Goal: Information Seeking & Learning: Learn about a topic

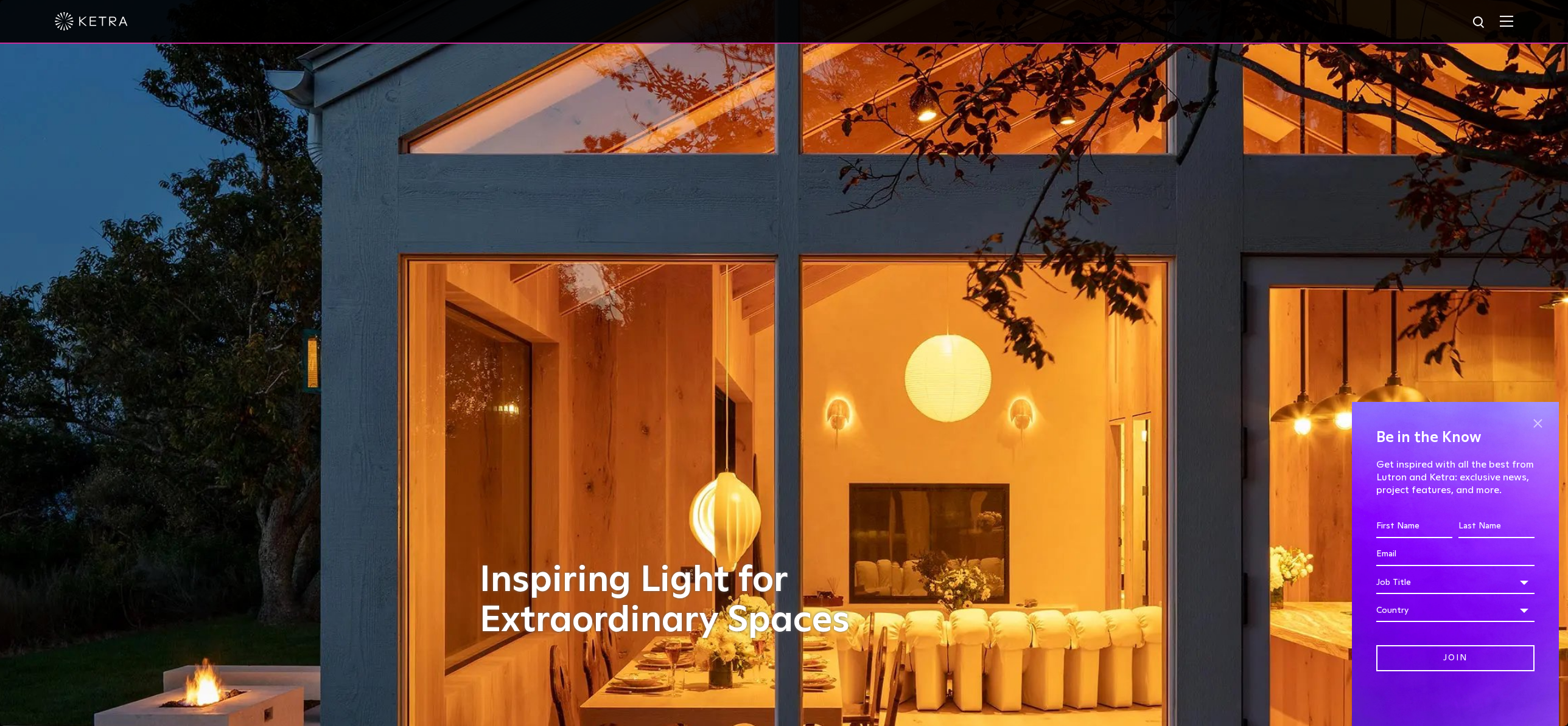
click at [1533, 423] on span at bounding box center [1537, 423] width 18 height 18
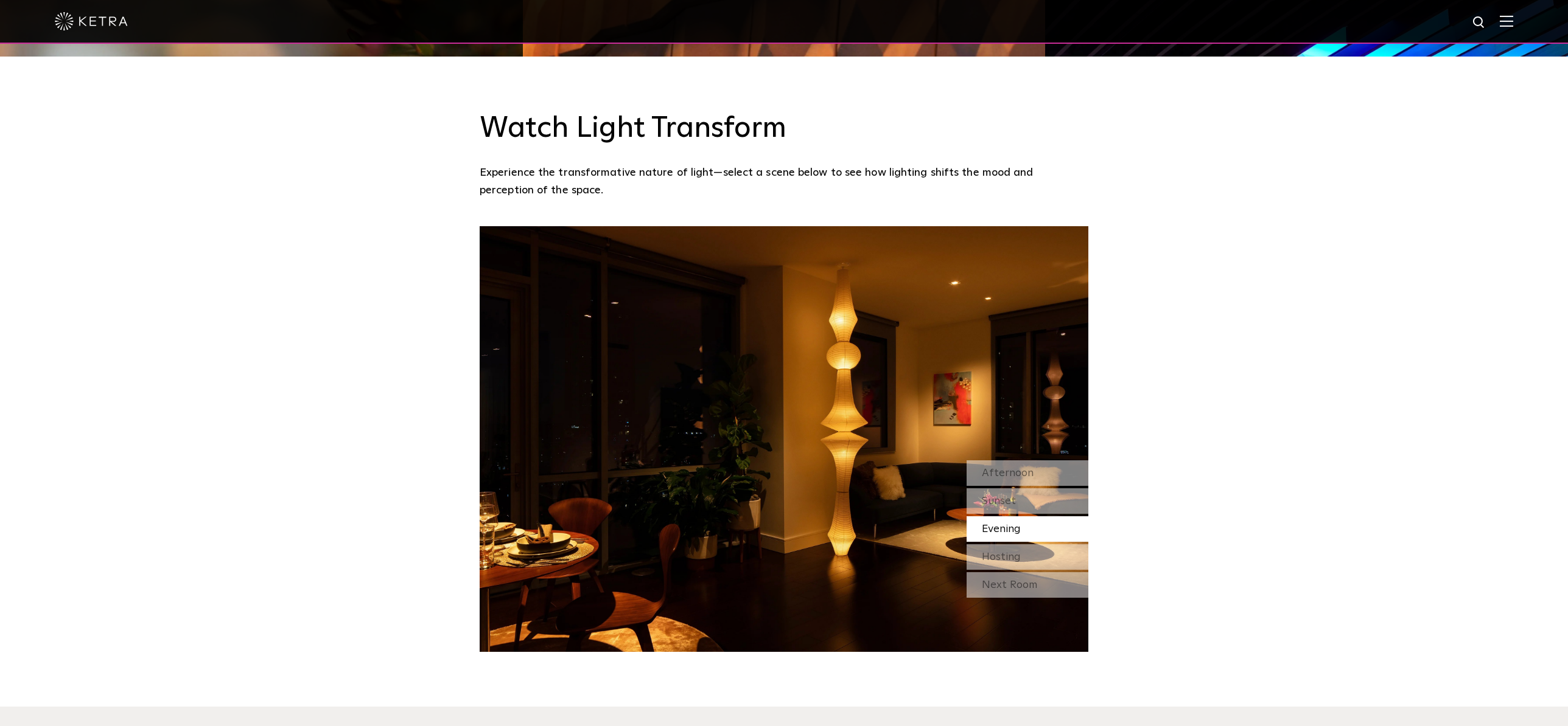
scroll to position [1139, 0]
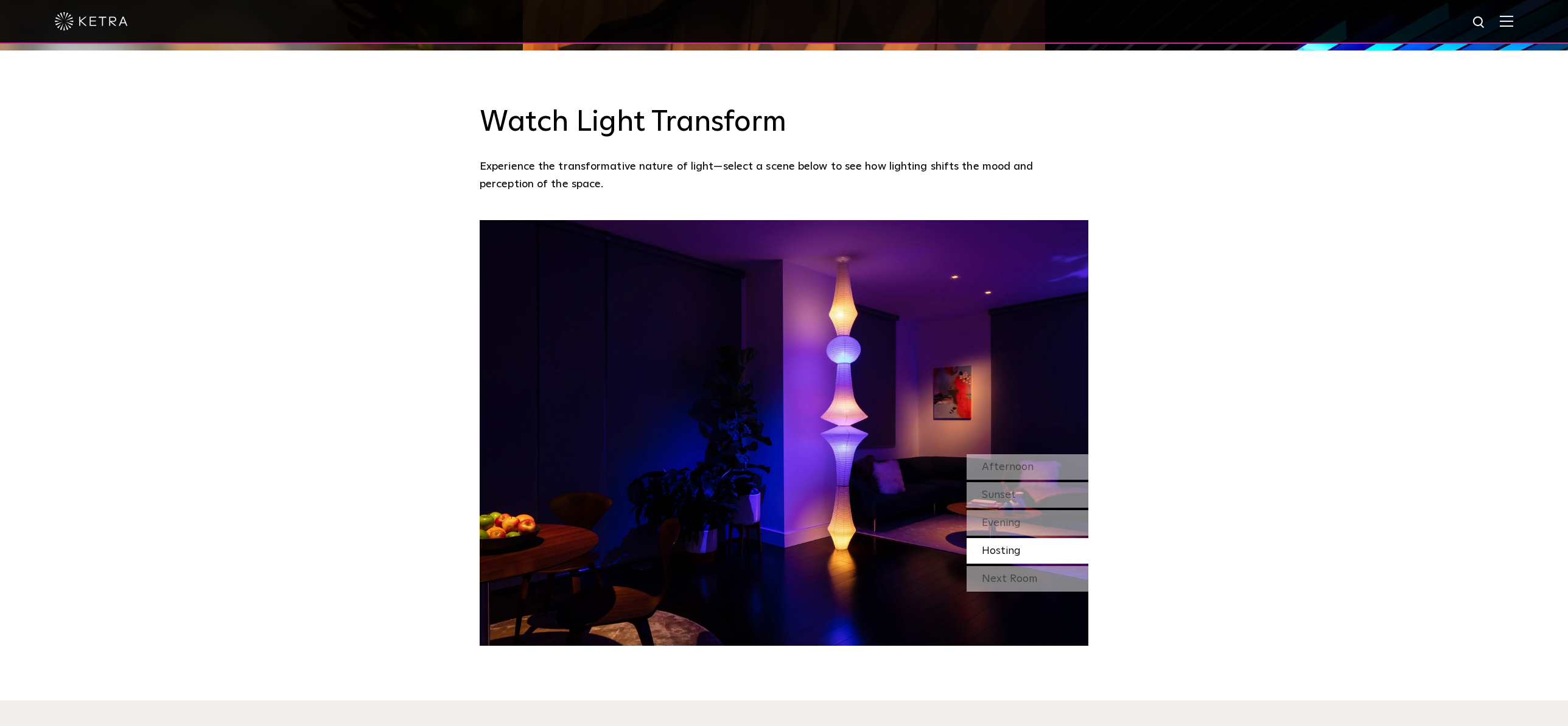
click at [832, 396] on img at bounding box center [784, 433] width 609 height 426
click at [992, 462] on span "Afternoon" at bounding box center [1007, 467] width 52 height 11
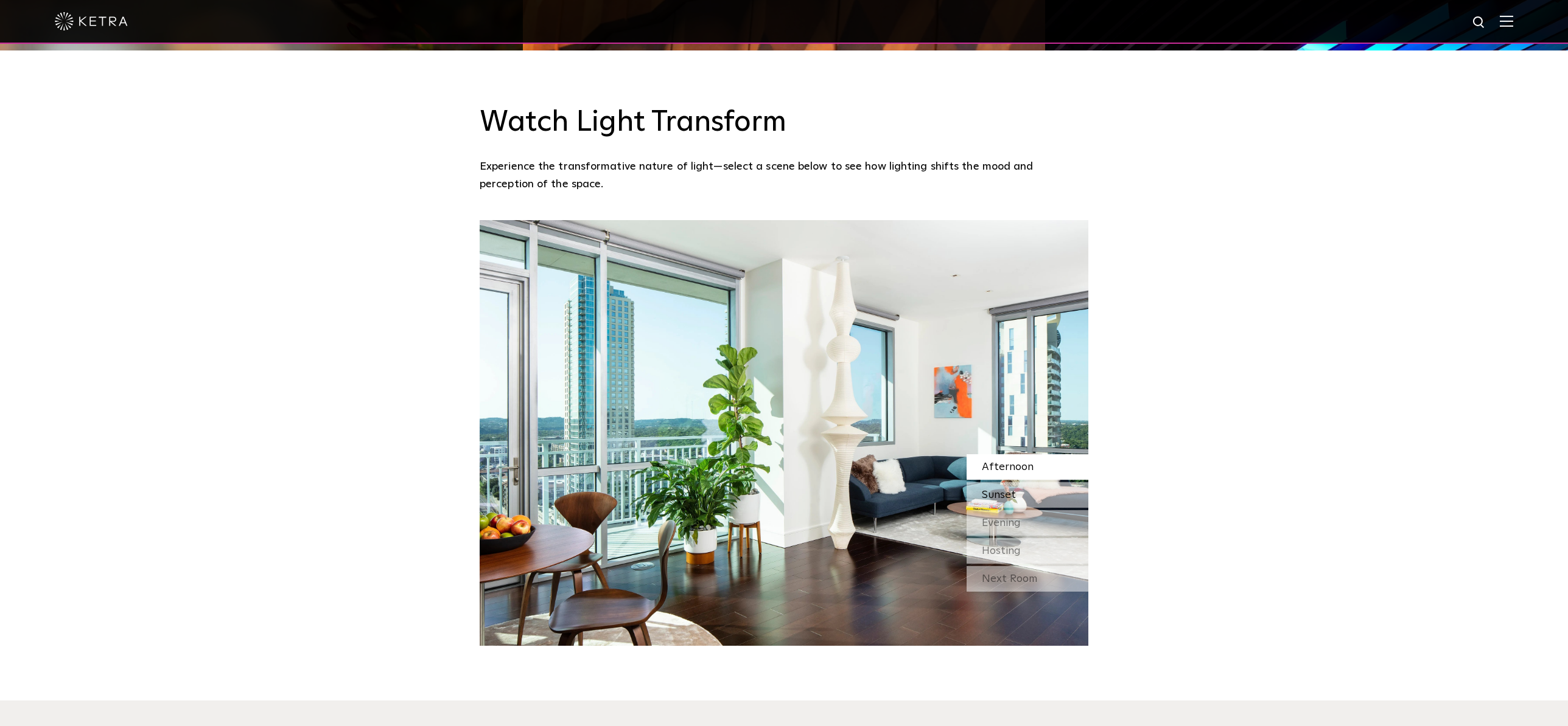
click at [1000, 490] on span "Sunset" at bounding box center [998, 495] width 34 height 11
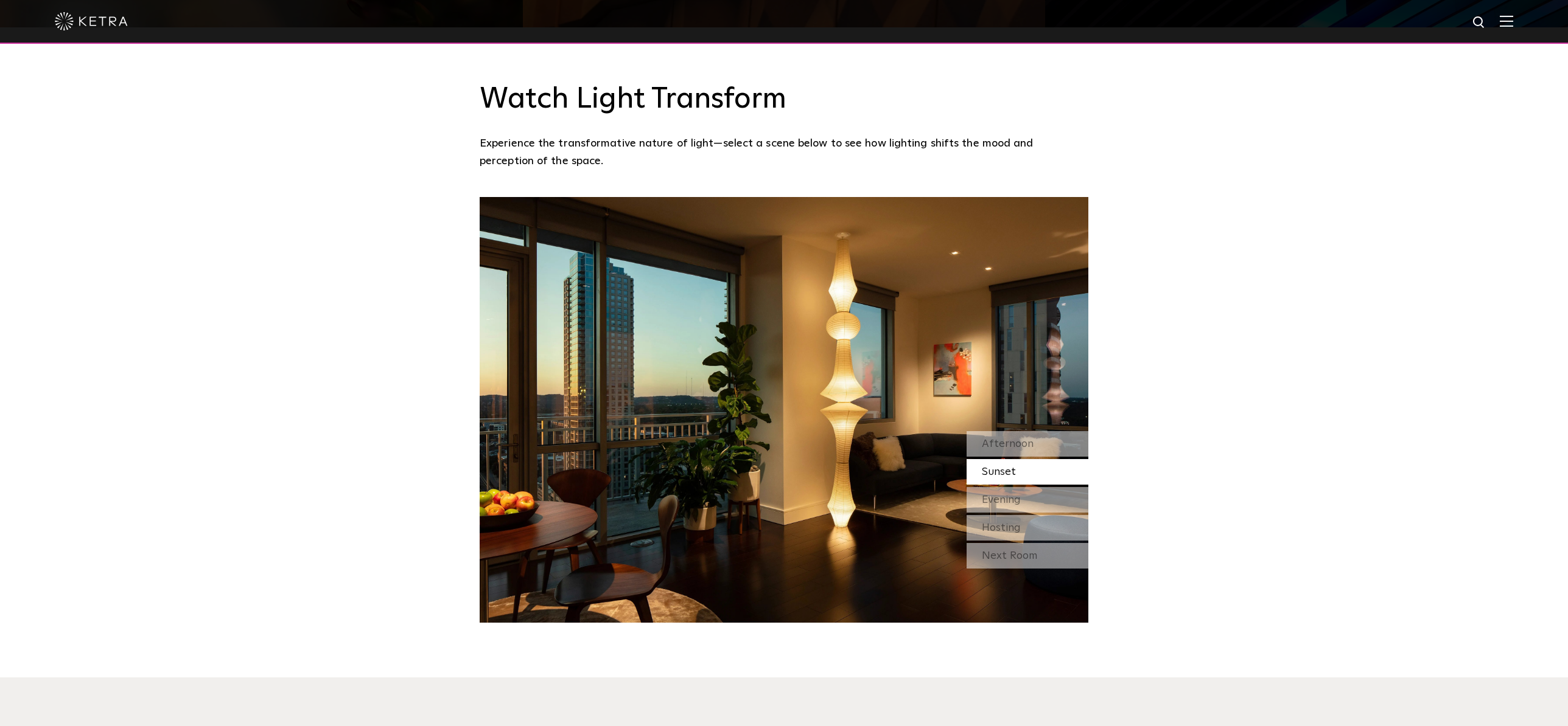
scroll to position [1164, 0]
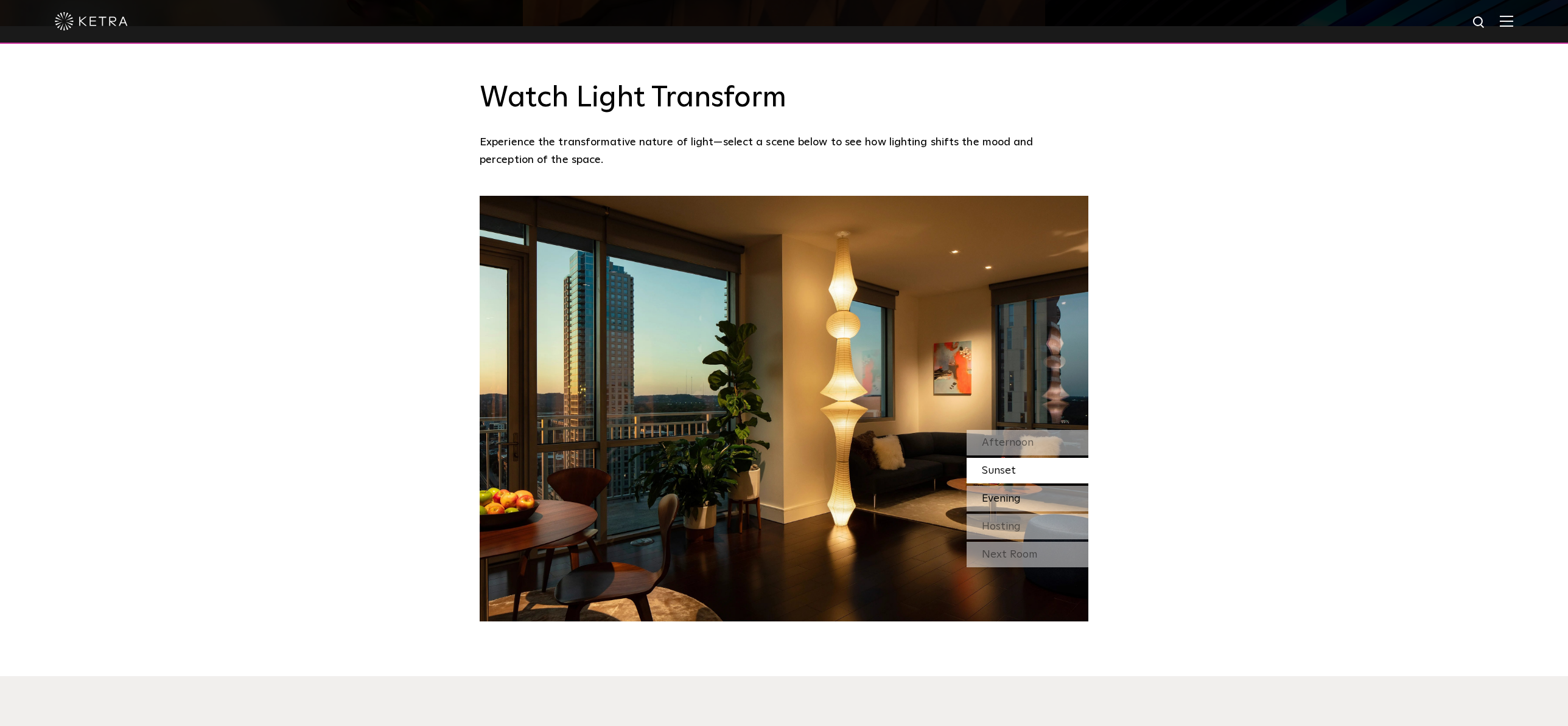
click at [1070, 486] on div "Evening" at bounding box center [1027, 499] width 122 height 25
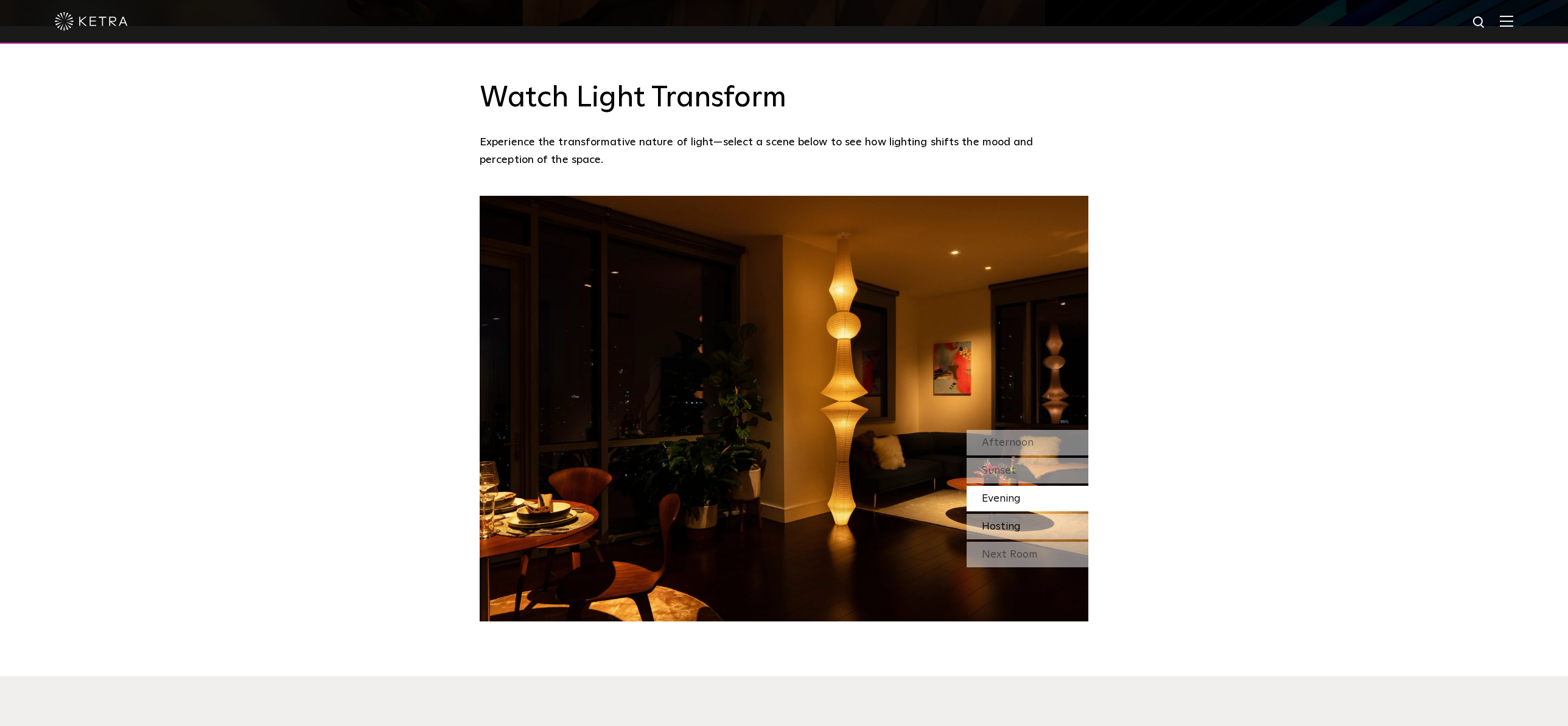
click at [1062, 514] on div "Hosting" at bounding box center [1027, 527] width 122 height 25
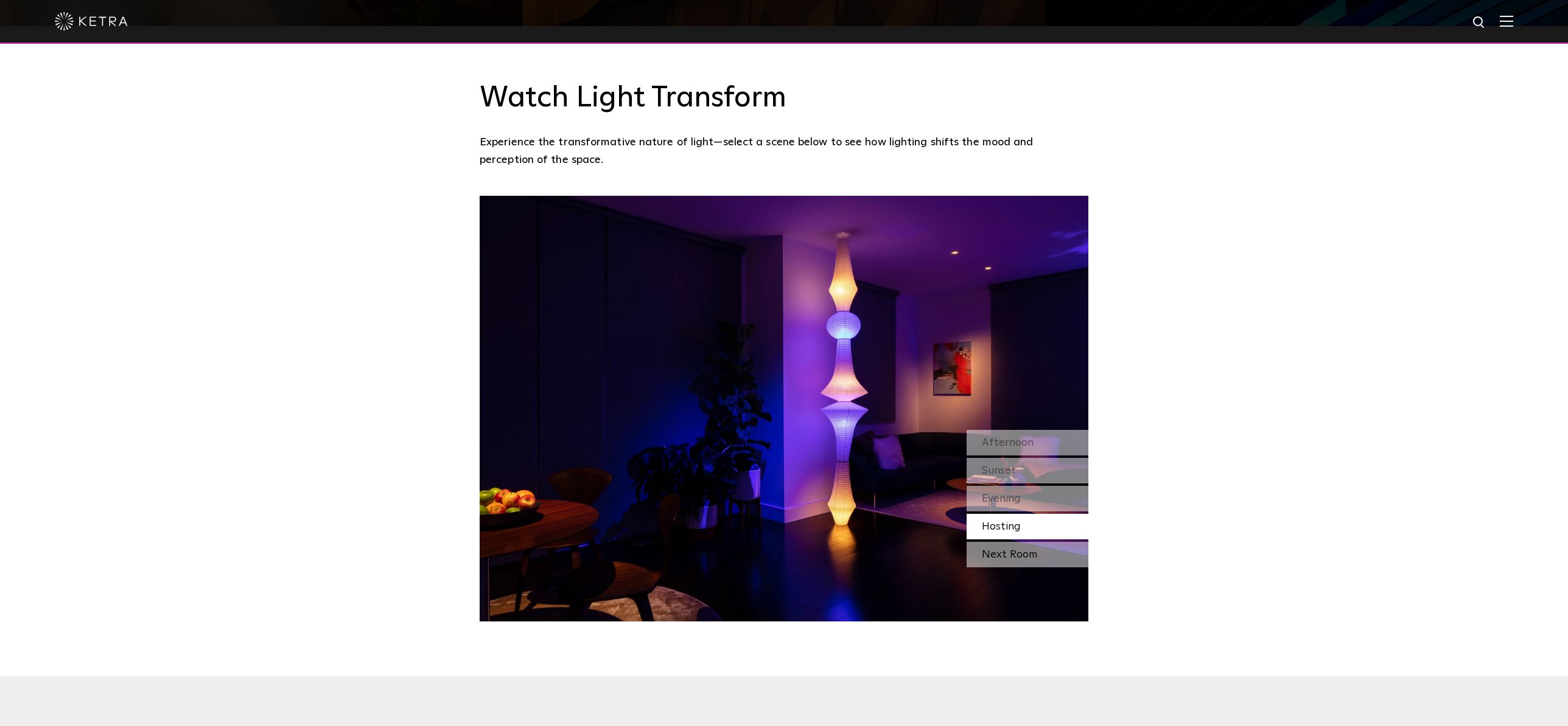
click at [1048, 542] on div "Next Room" at bounding box center [1027, 555] width 122 height 25
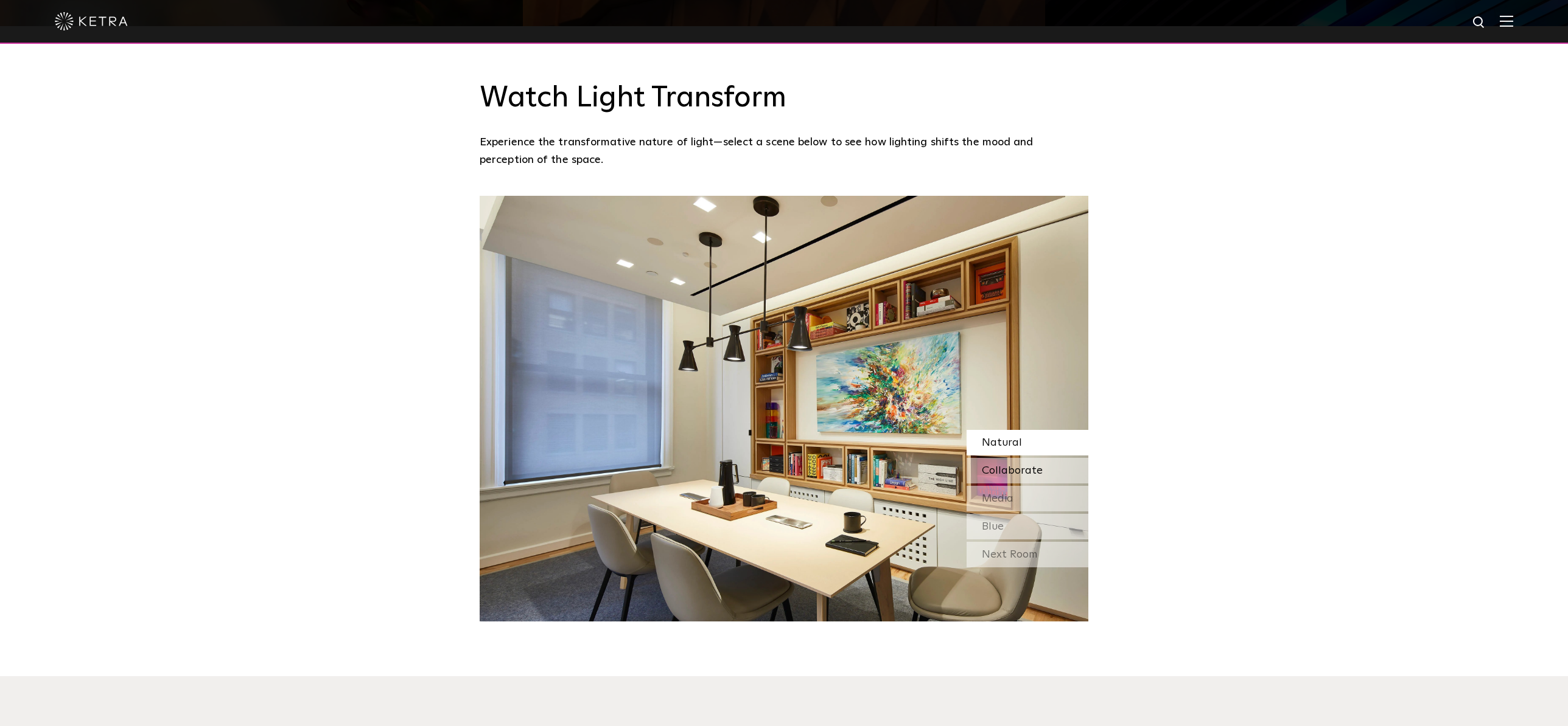
click at [1047, 458] on div "Collaborate" at bounding box center [1027, 471] width 122 height 25
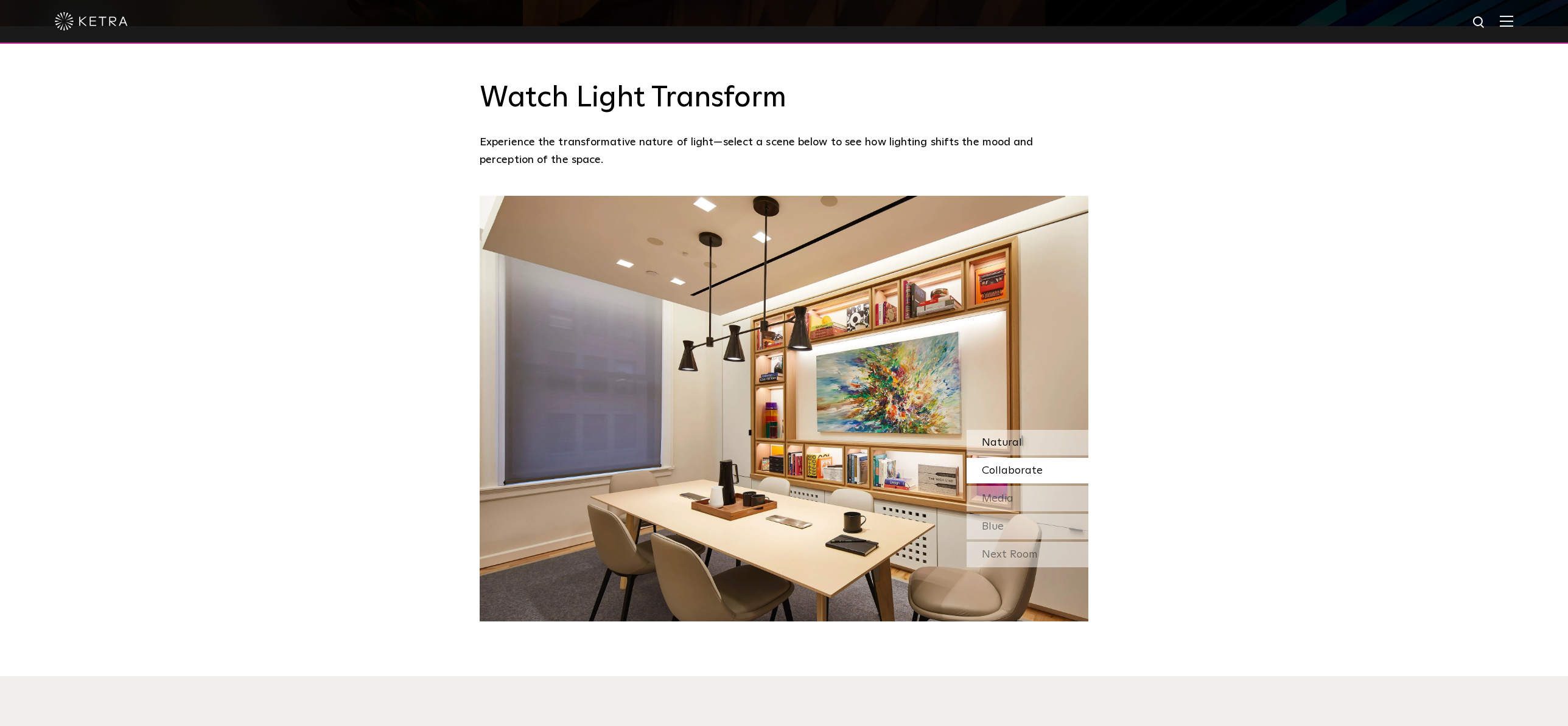
click at [1042, 430] on div "Natural" at bounding box center [1027, 443] width 122 height 25
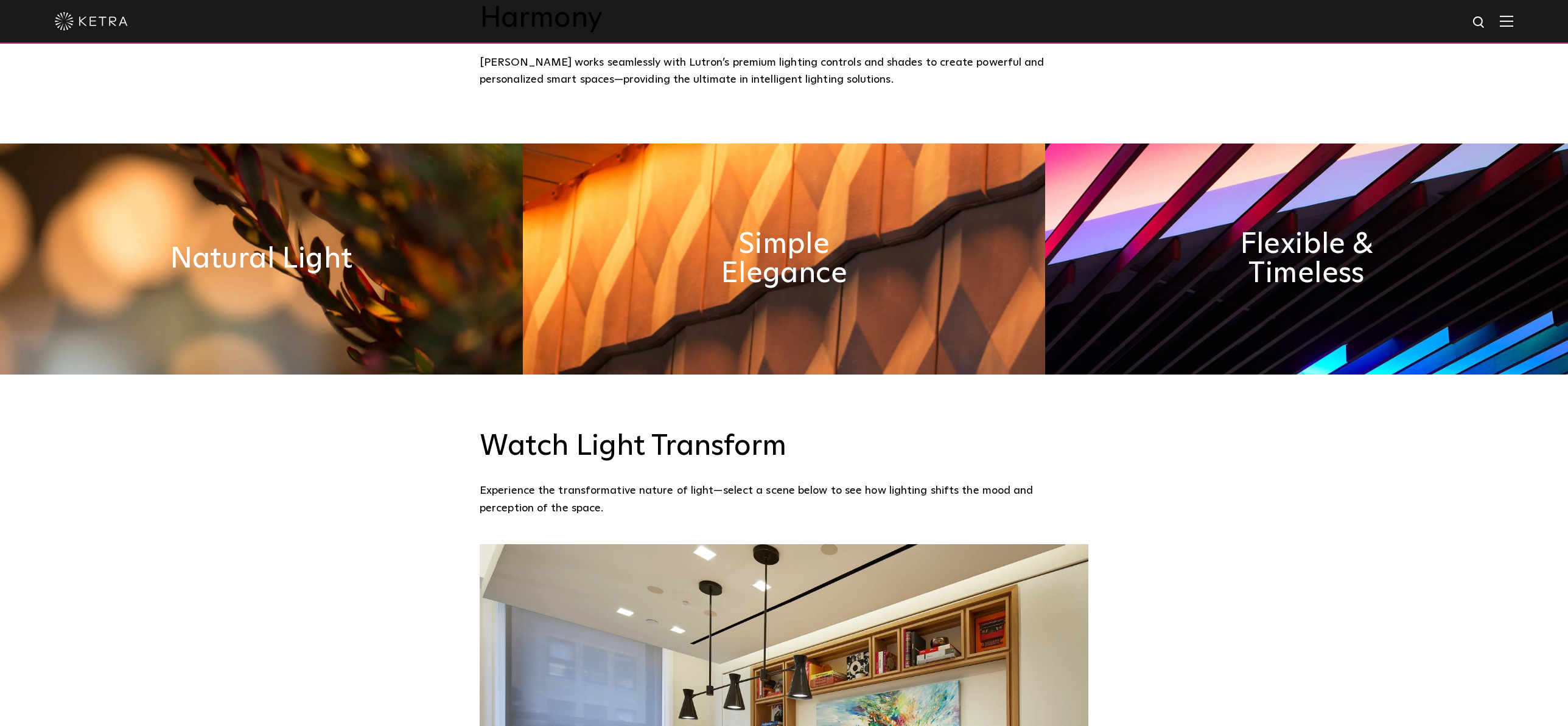
scroll to position [819, 0]
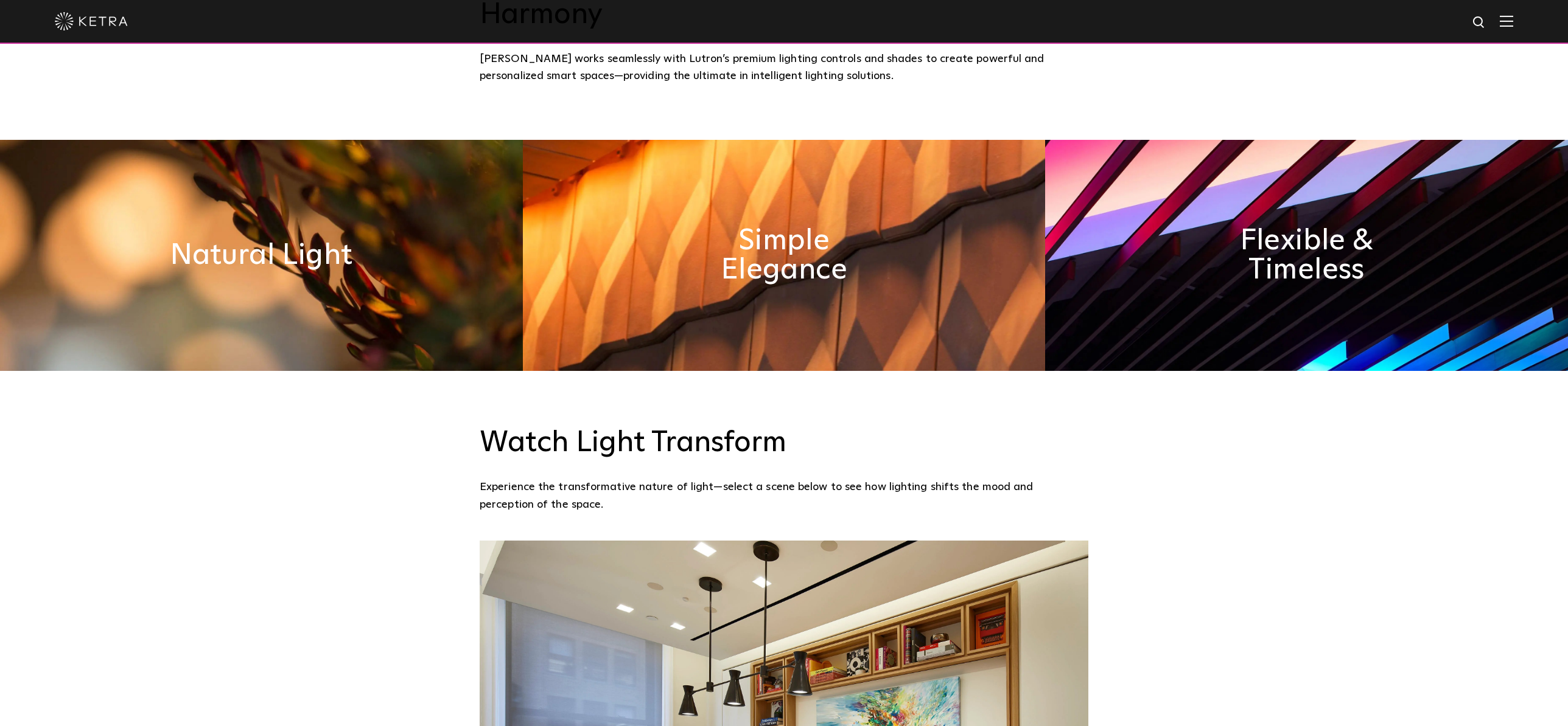
click at [1313, 252] on img at bounding box center [1306, 255] width 523 height 231
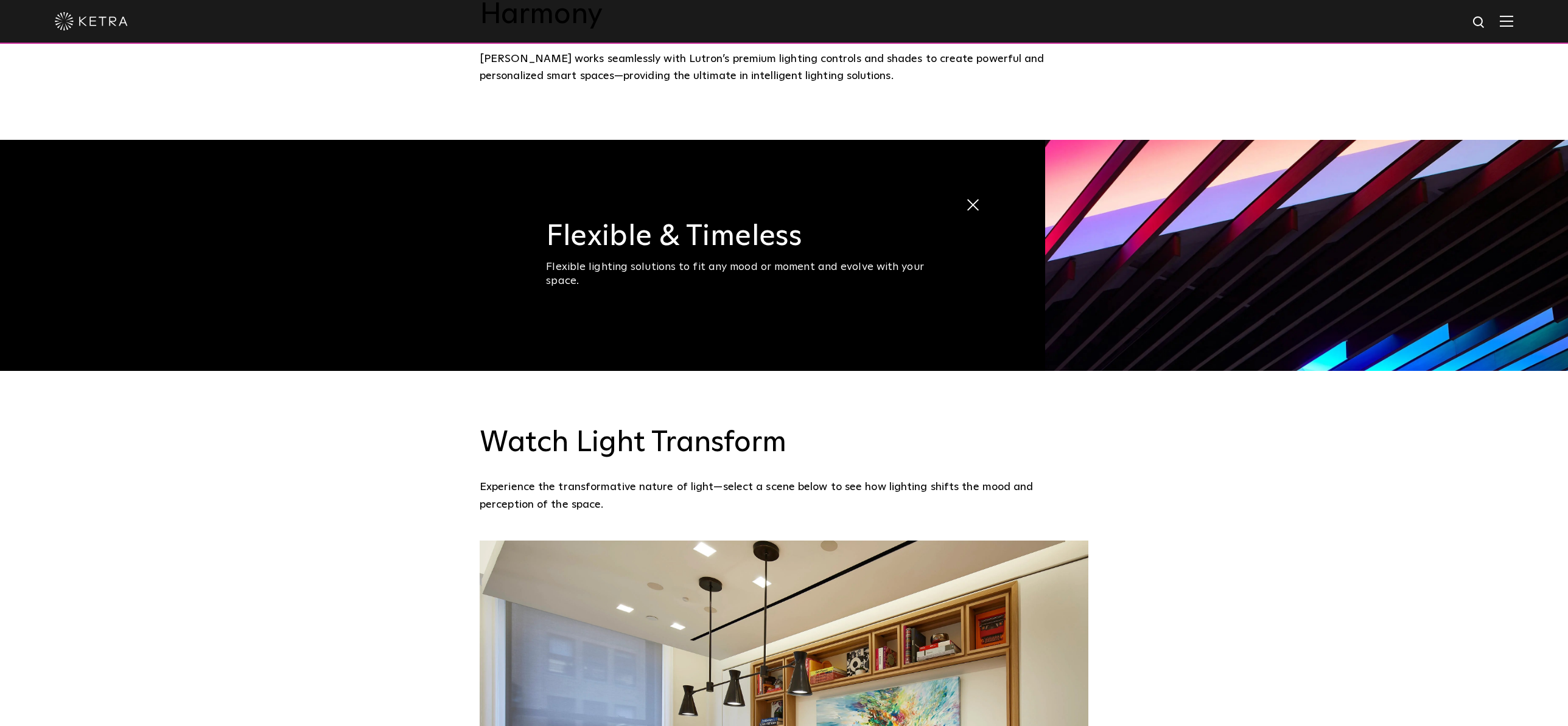
click at [974, 192] on span at bounding box center [979, 205] width 28 height 28
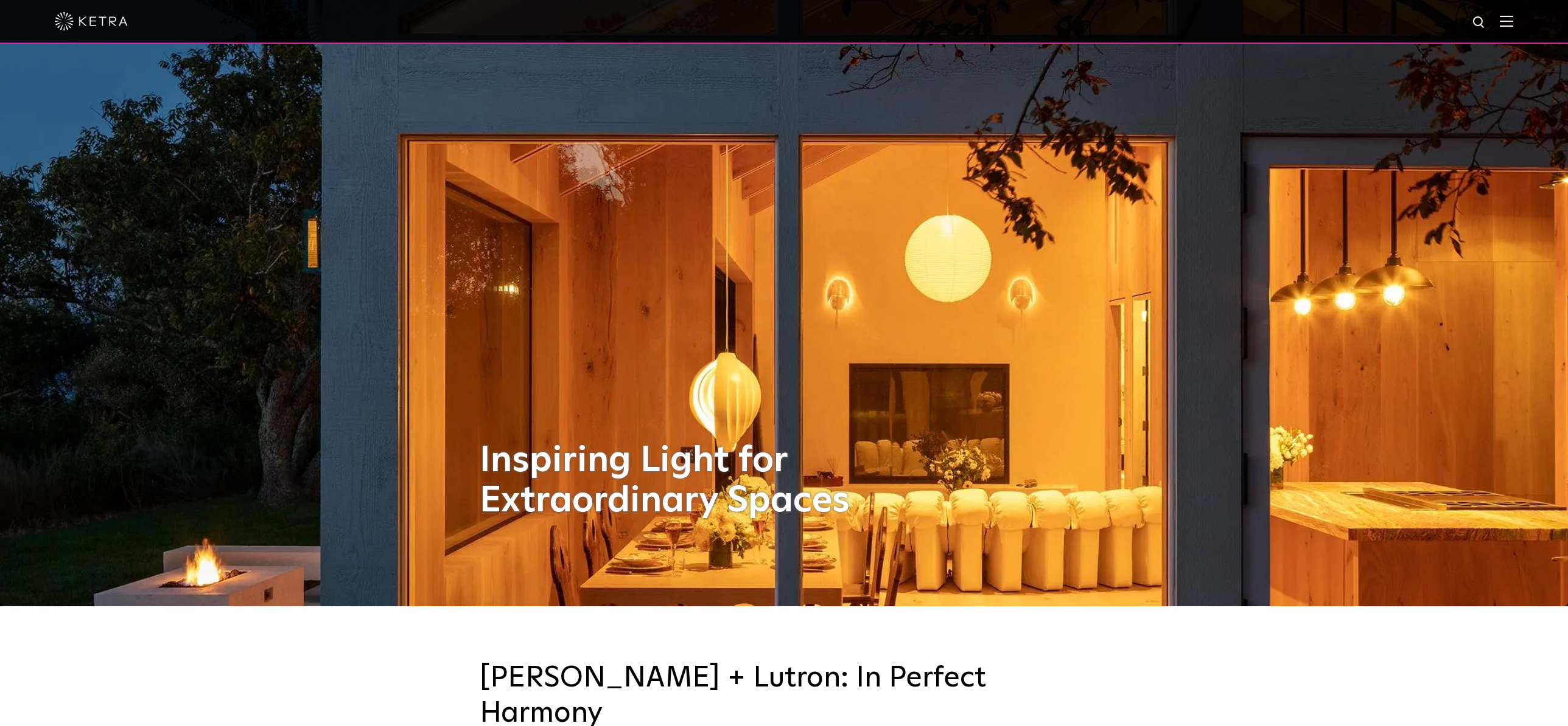
scroll to position [0, 0]
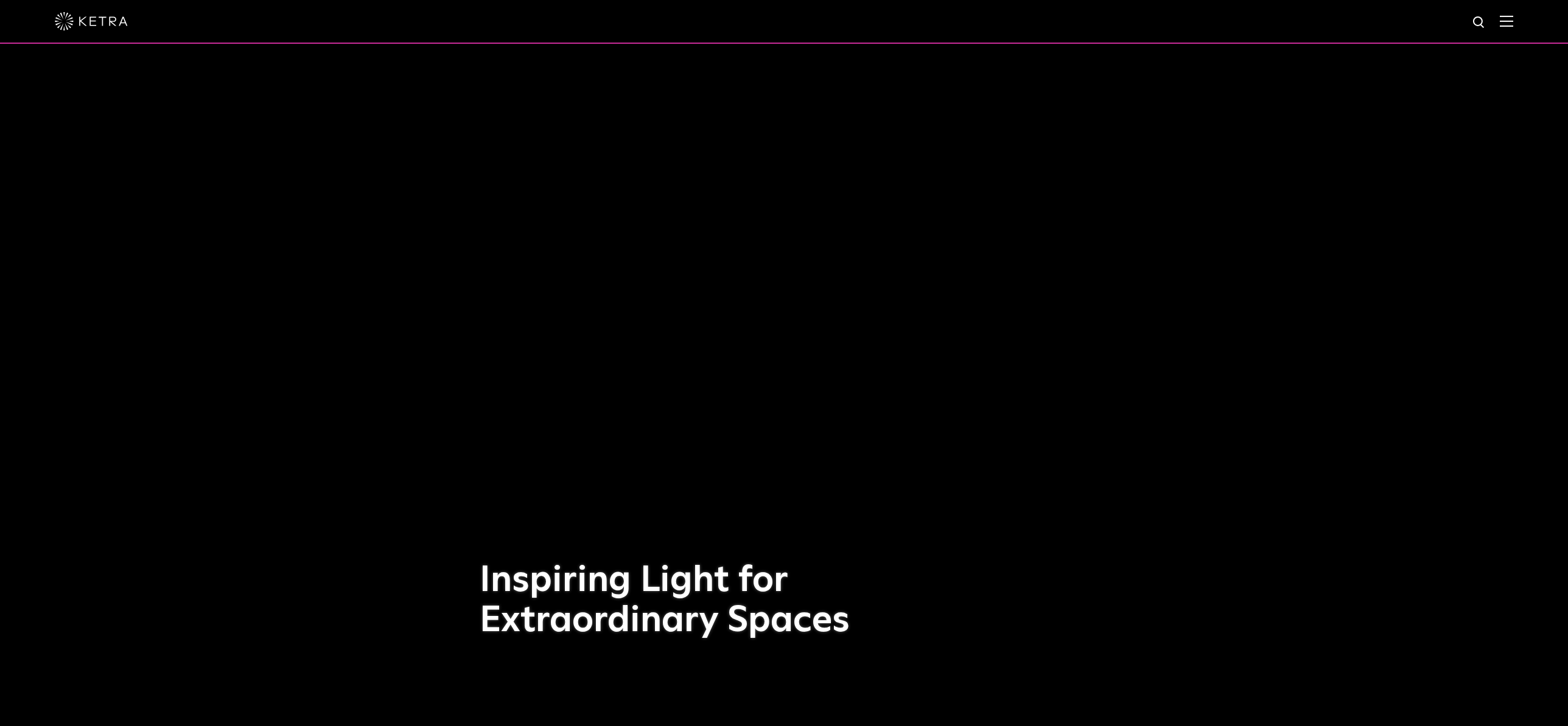
click at [1504, 25] on img at bounding box center [1506, 21] width 14 height 12
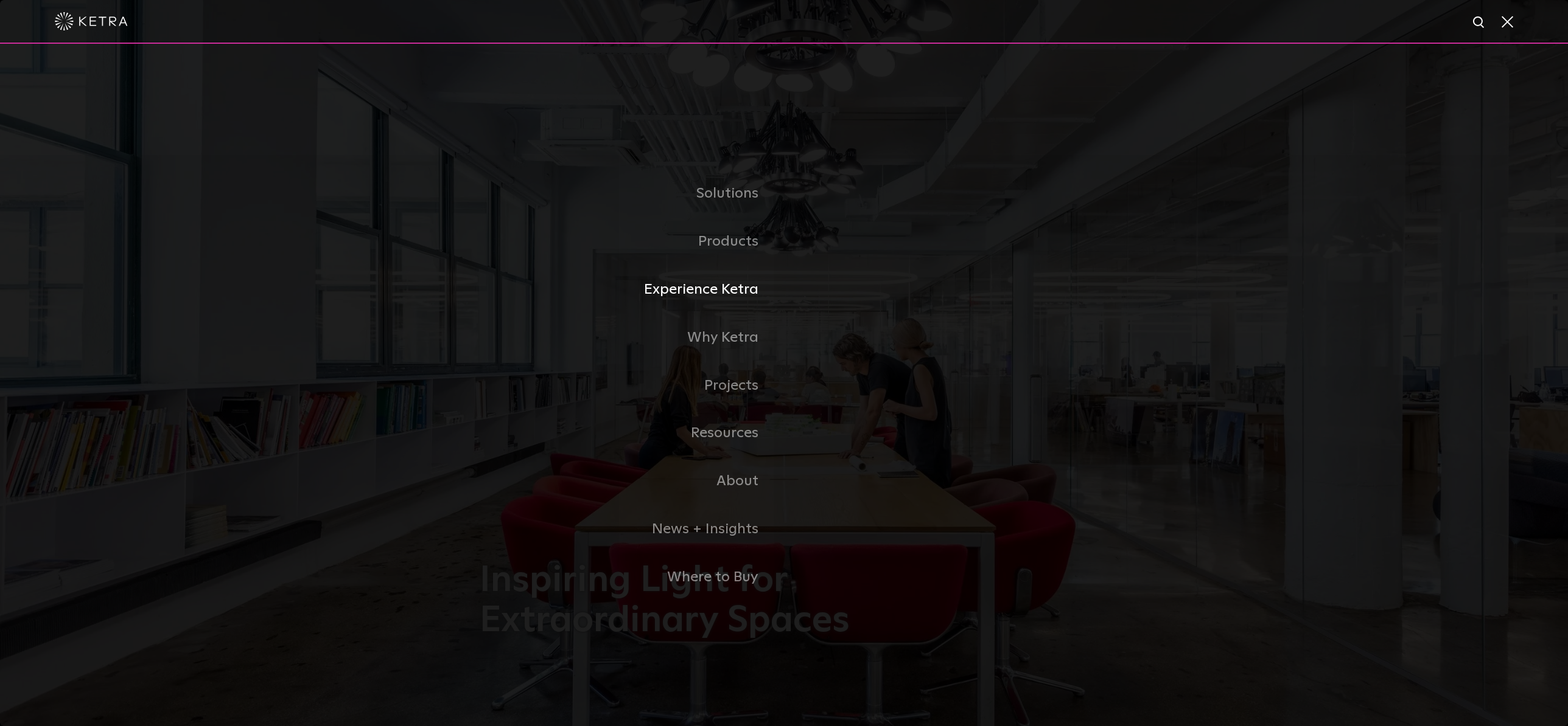
click at [704, 293] on link "Experience Ketra" at bounding box center [632, 290] width 305 height 48
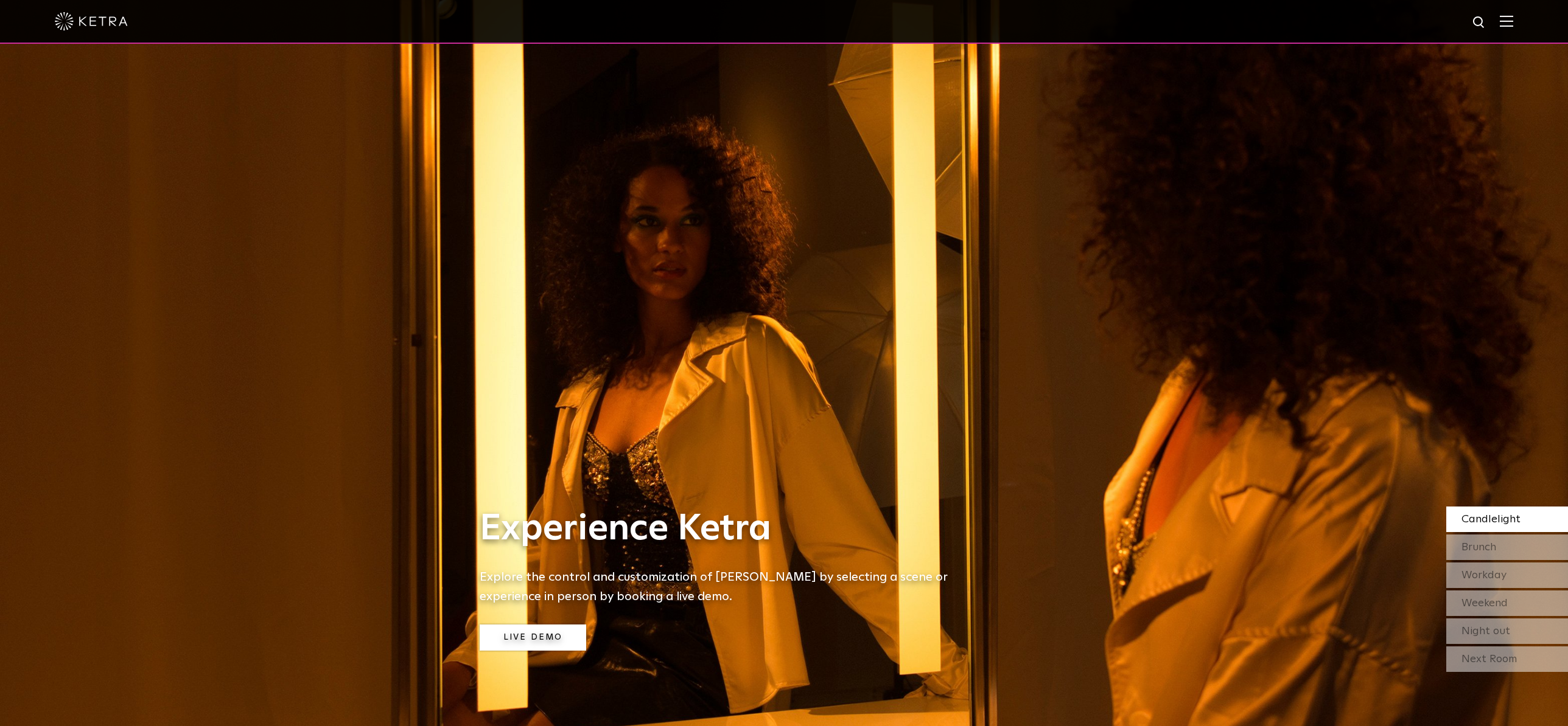
click at [526, 647] on link "Live Demo" at bounding box center [533, 638] width 106 height 26
click at [1488, 522] on span "Candlelight" at bounding box center [1491, 520] width 59 height 11
click at [1488, 541] on div "Brunch" at bounding box center [1507, 548] width 122 height 25
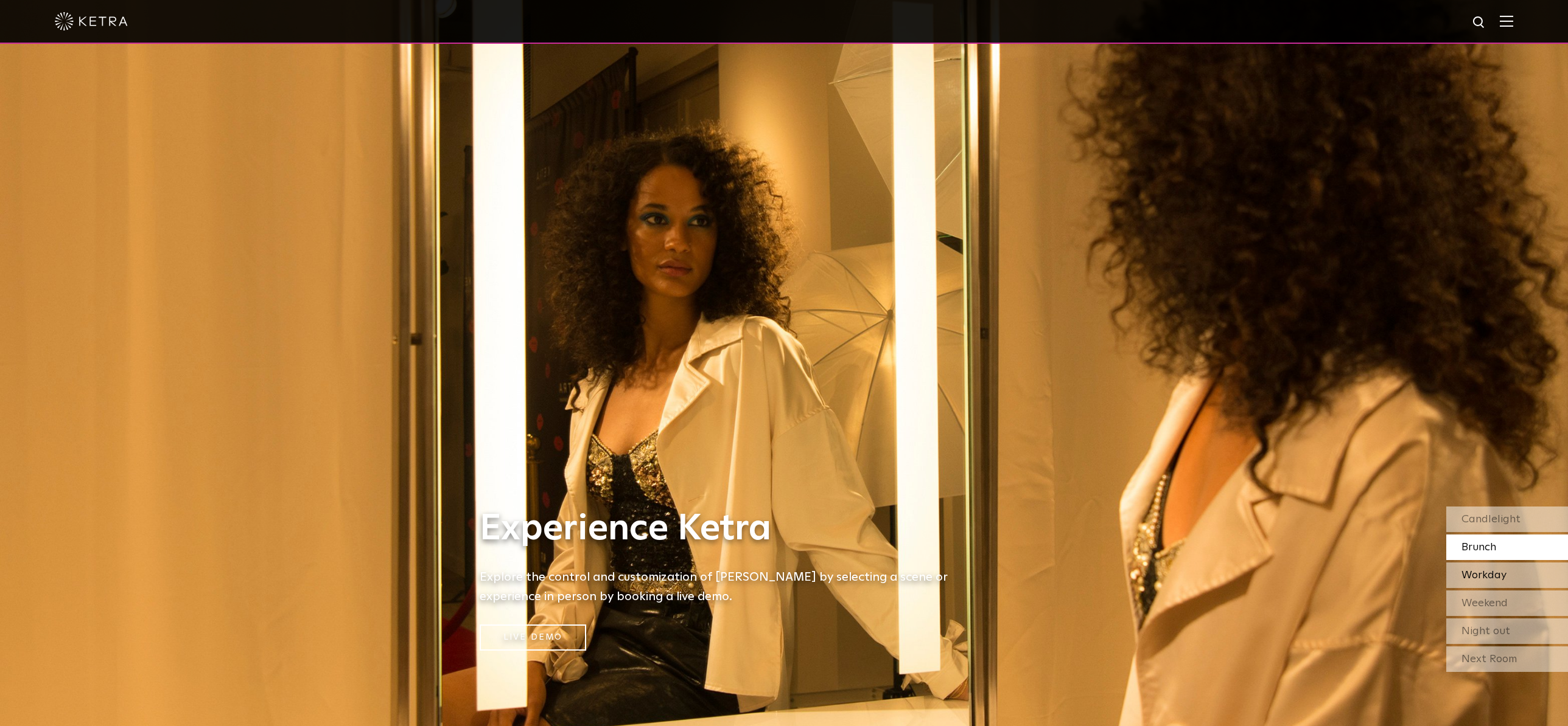
click at [1491, 577] on span "Workday" at bounding box center [1484, 575] width 45 height 11
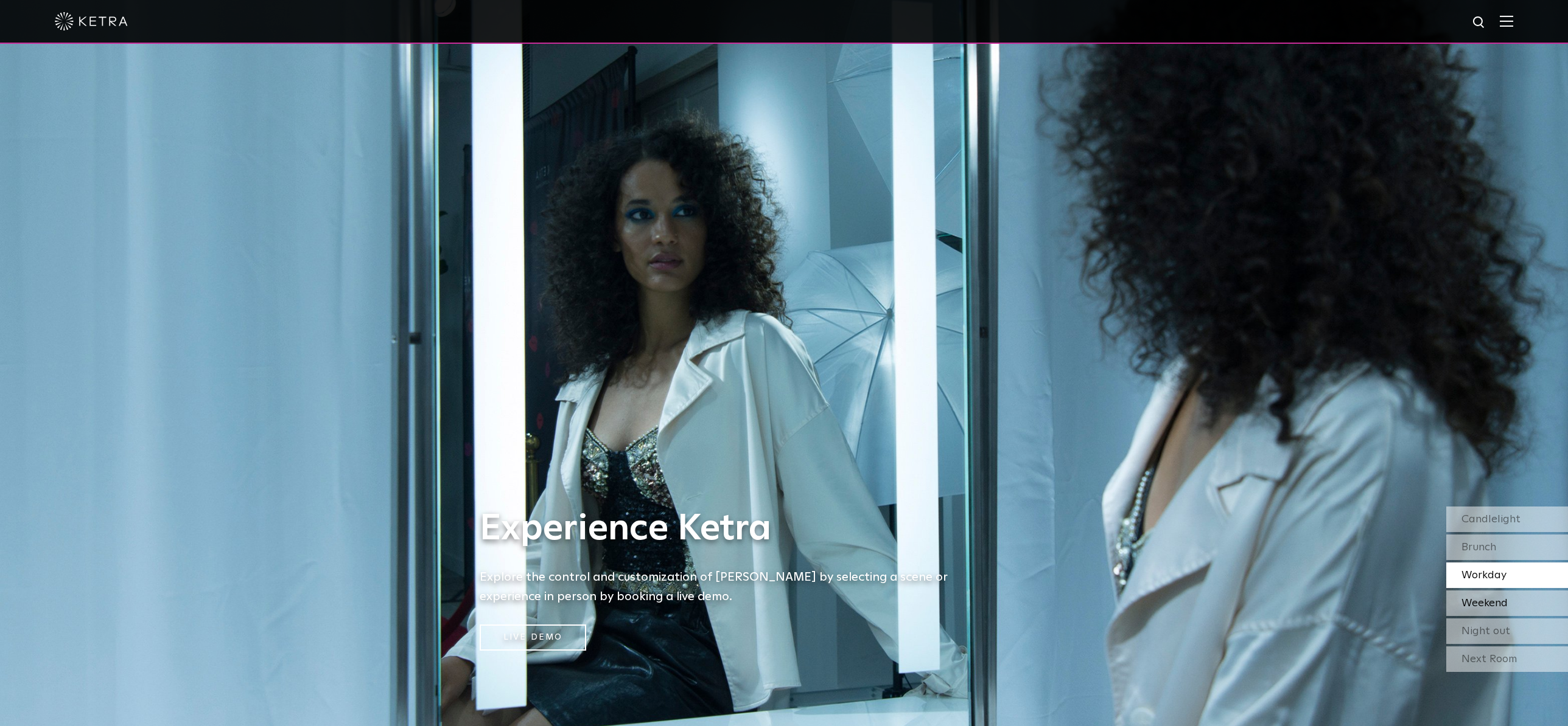
click at [1486, 605] on span "Weekend" at bounding box center [1484, 603] width 46 height 11
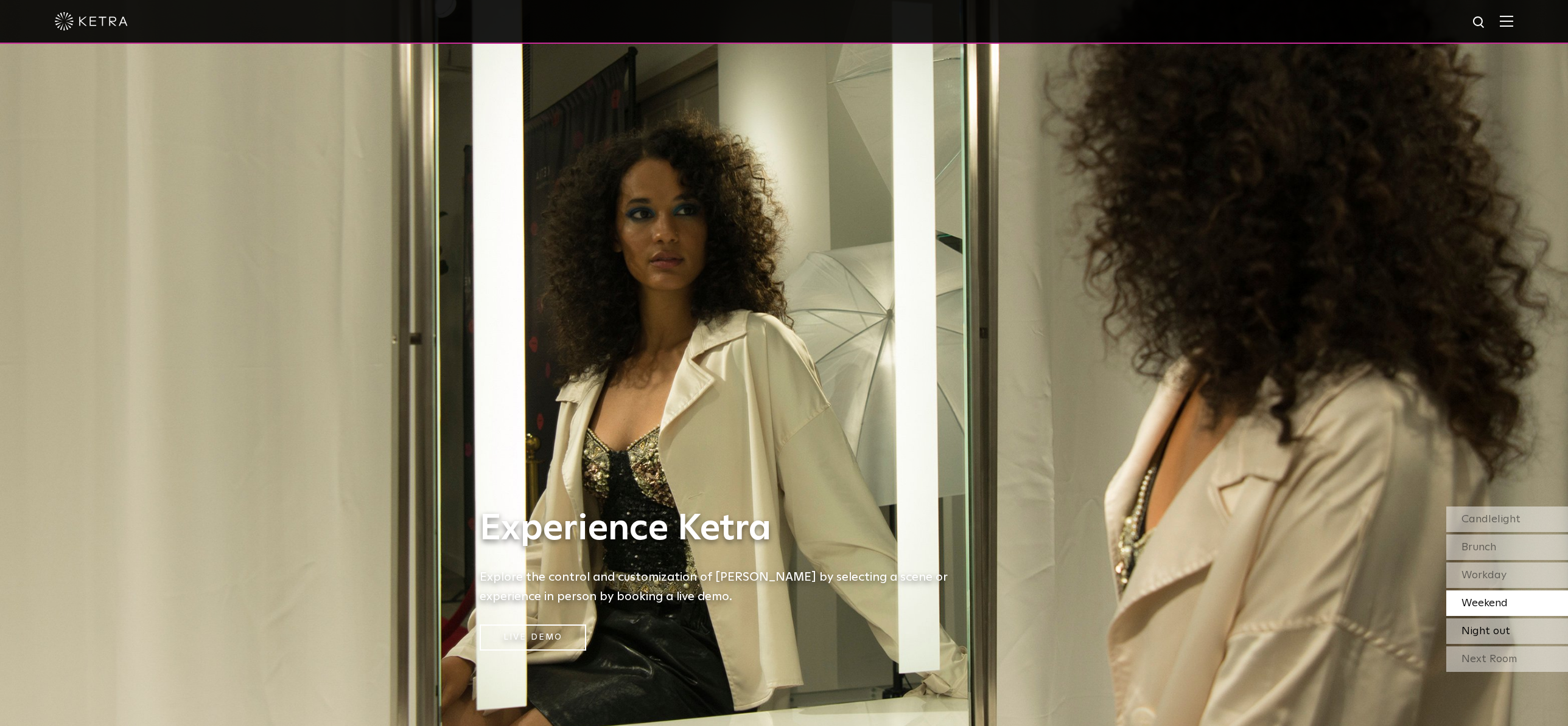
click at [1484, 629] on span "Night out" at bounding box center [1486, 632] width 49 height 11
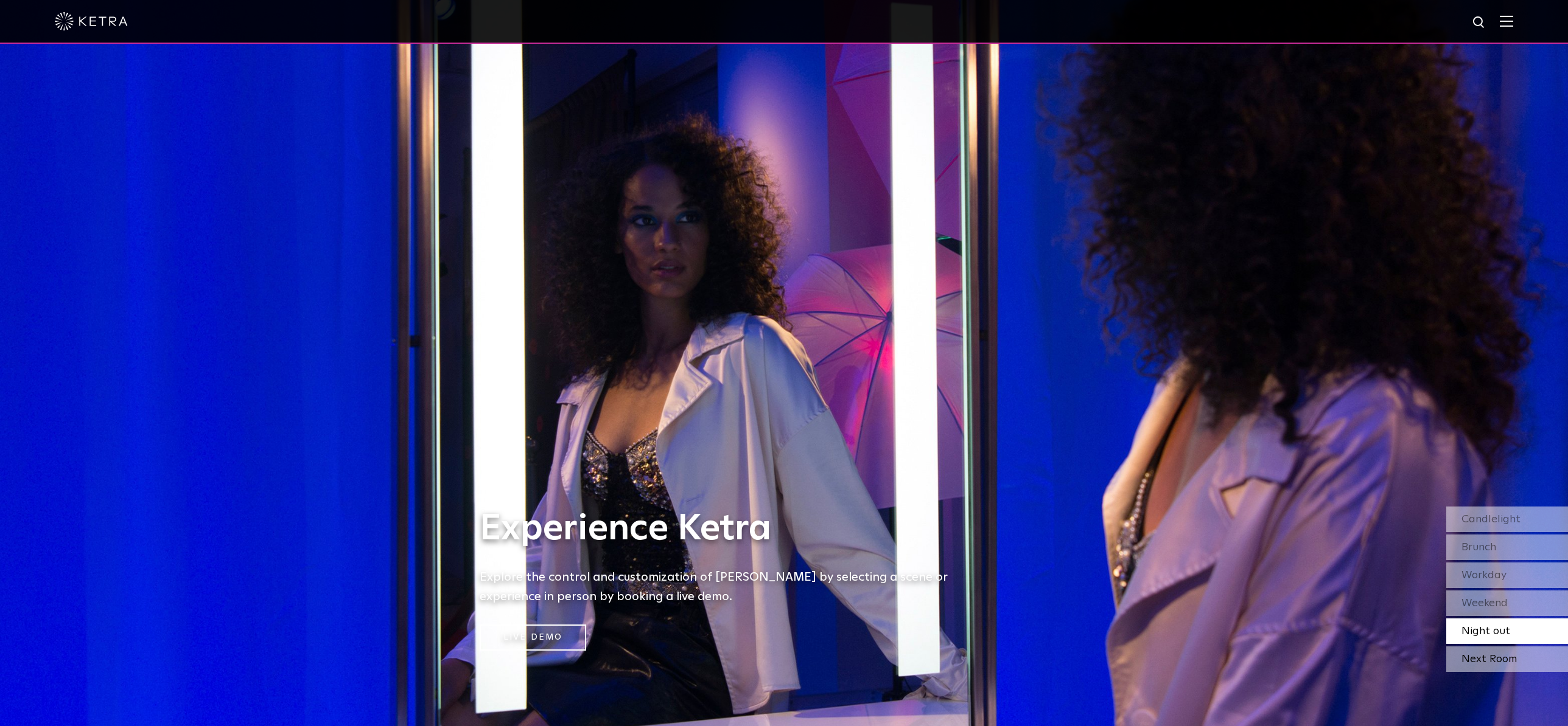
click at [1483, 664] on div "Next Room" at bounding box center [1507, 660] width 122 height 25
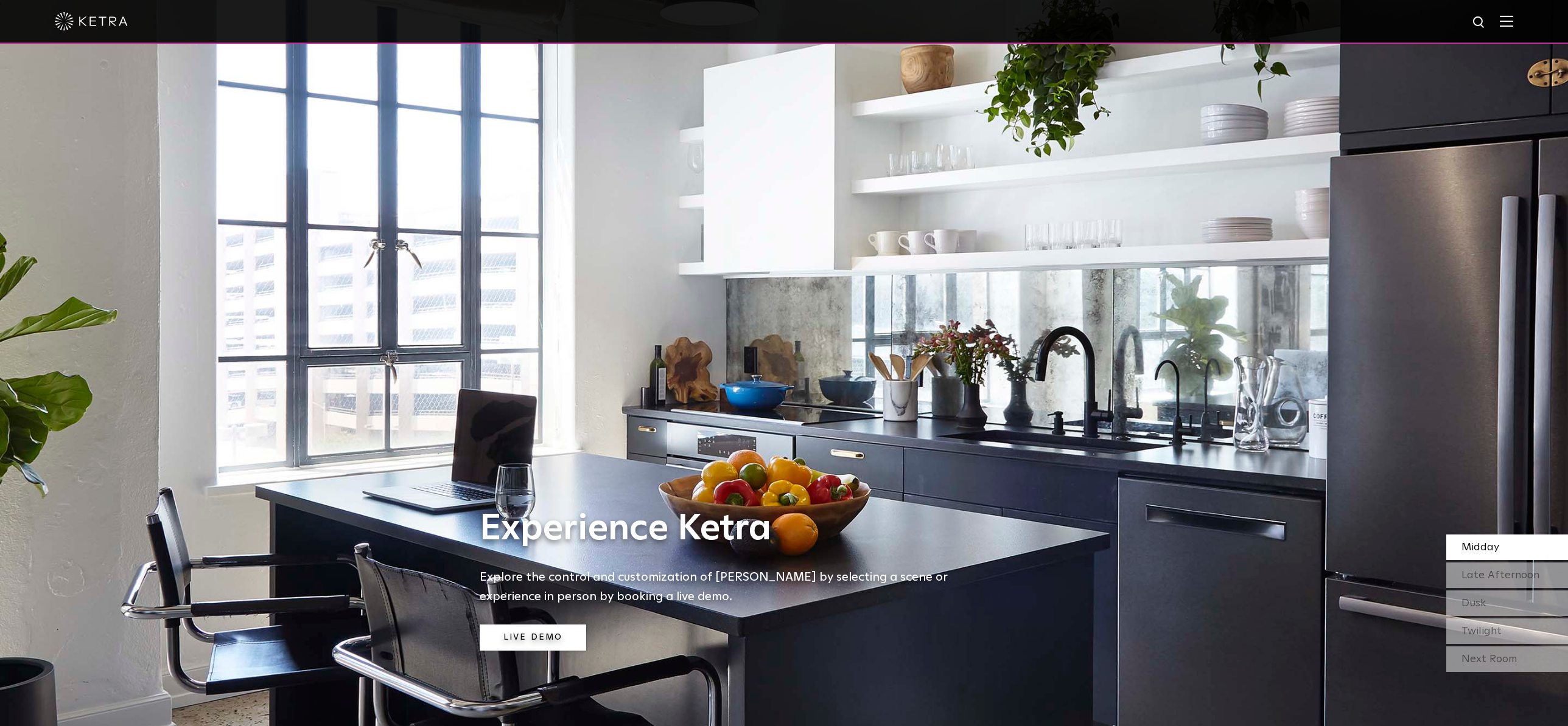
click at [504, 635] on link "Live Demo" at bounding box center [533, 638] width 106 height 26
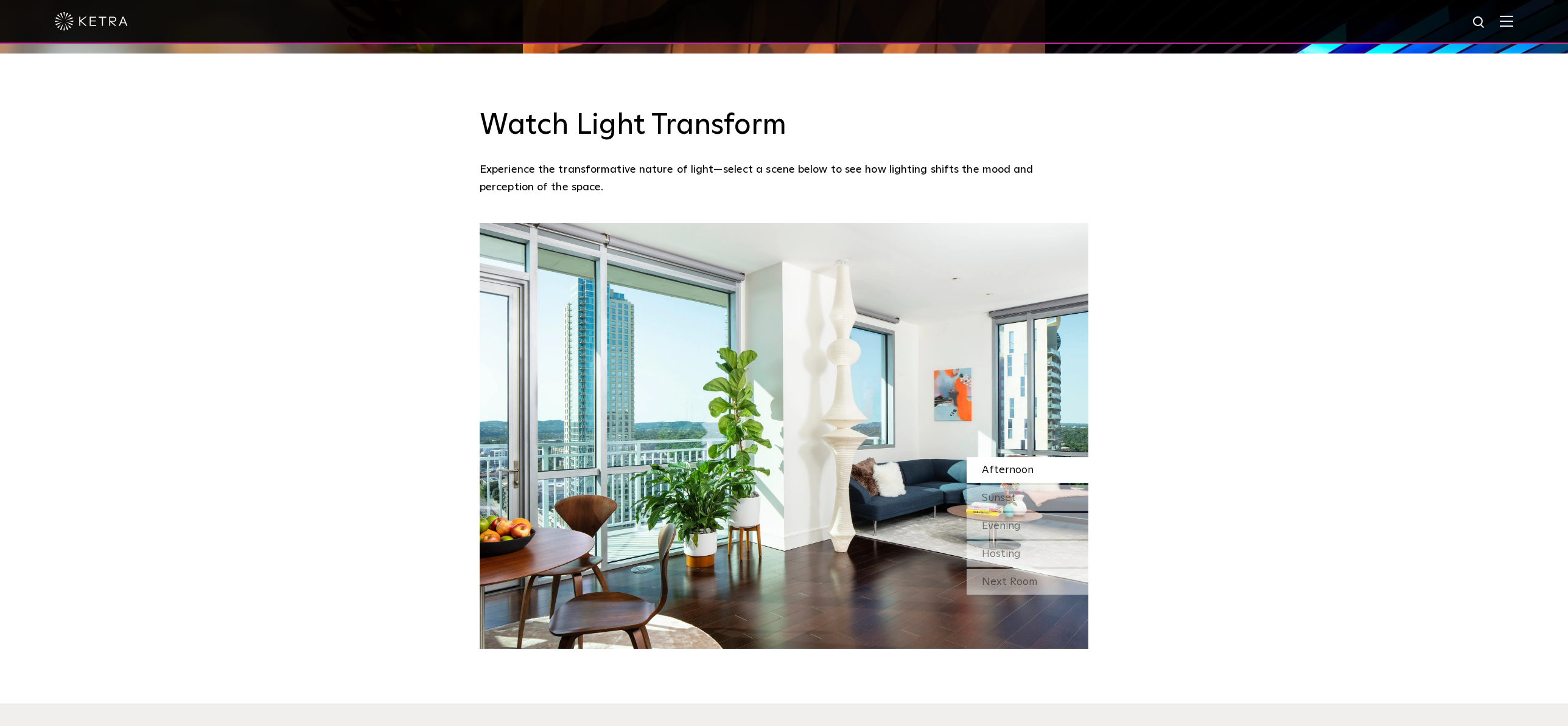
scroll to position [1140, 0]
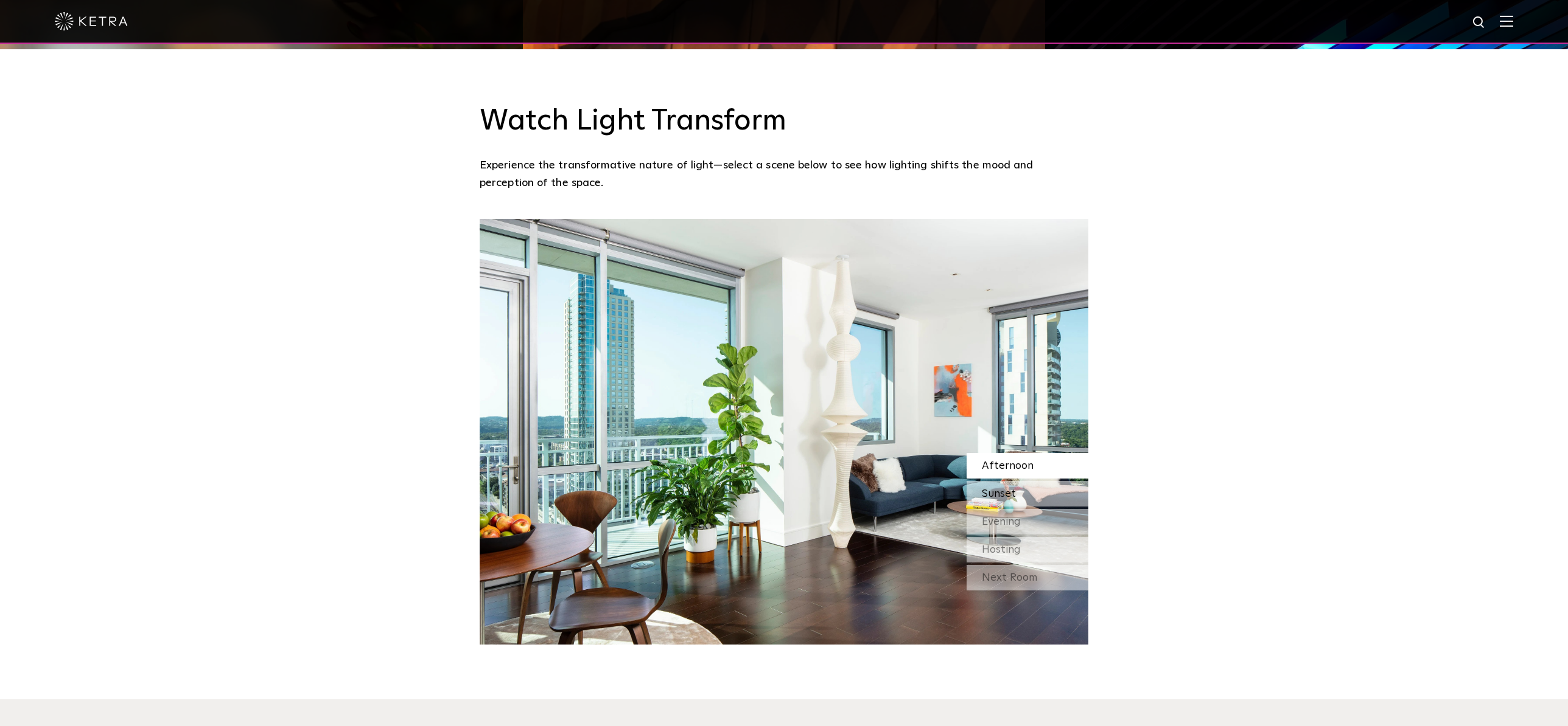
click at [1053, 482] on div "Sunset" at bounding box center [1027, 494] width 122 height 25
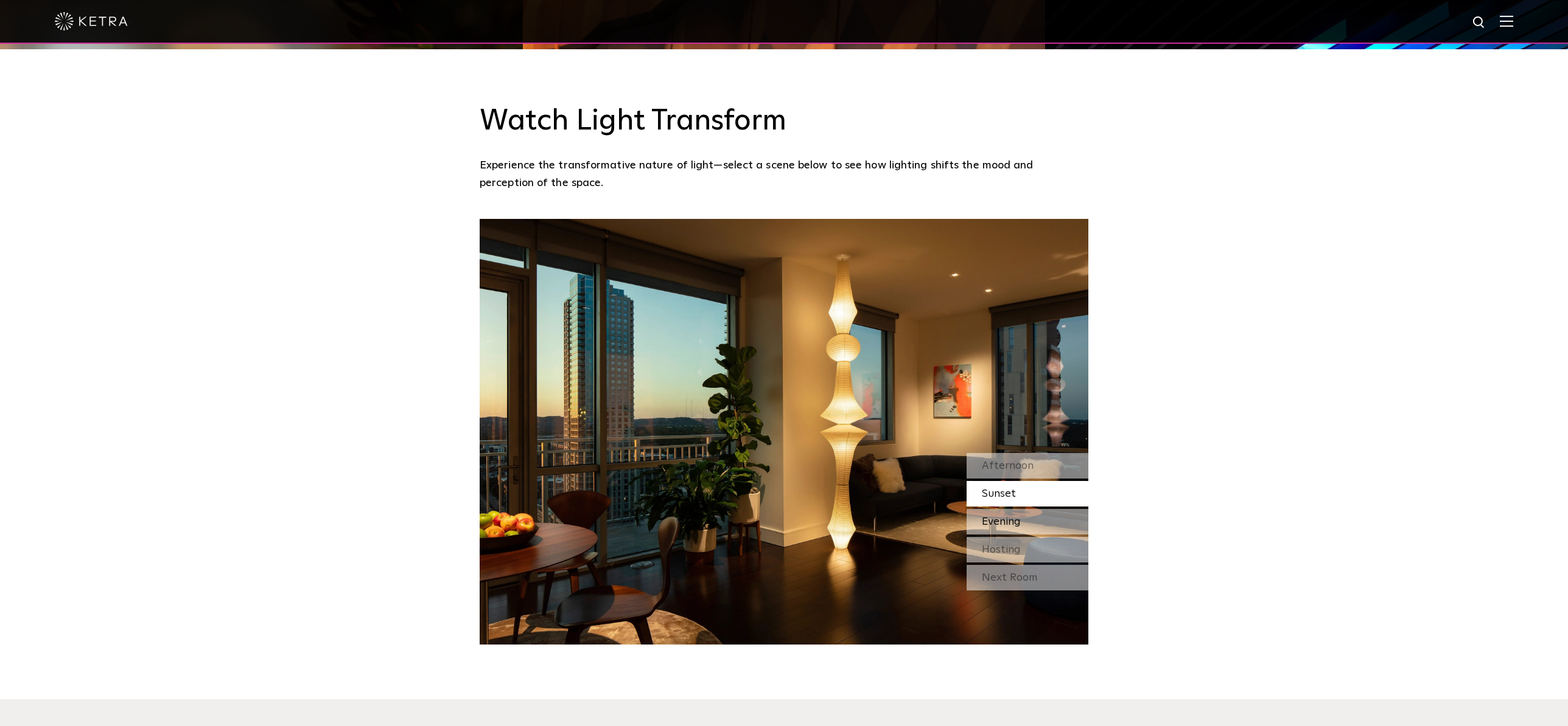
click at [1049, 509] on div "Evening" at bounding box center [1027, 522] width 122 height 25
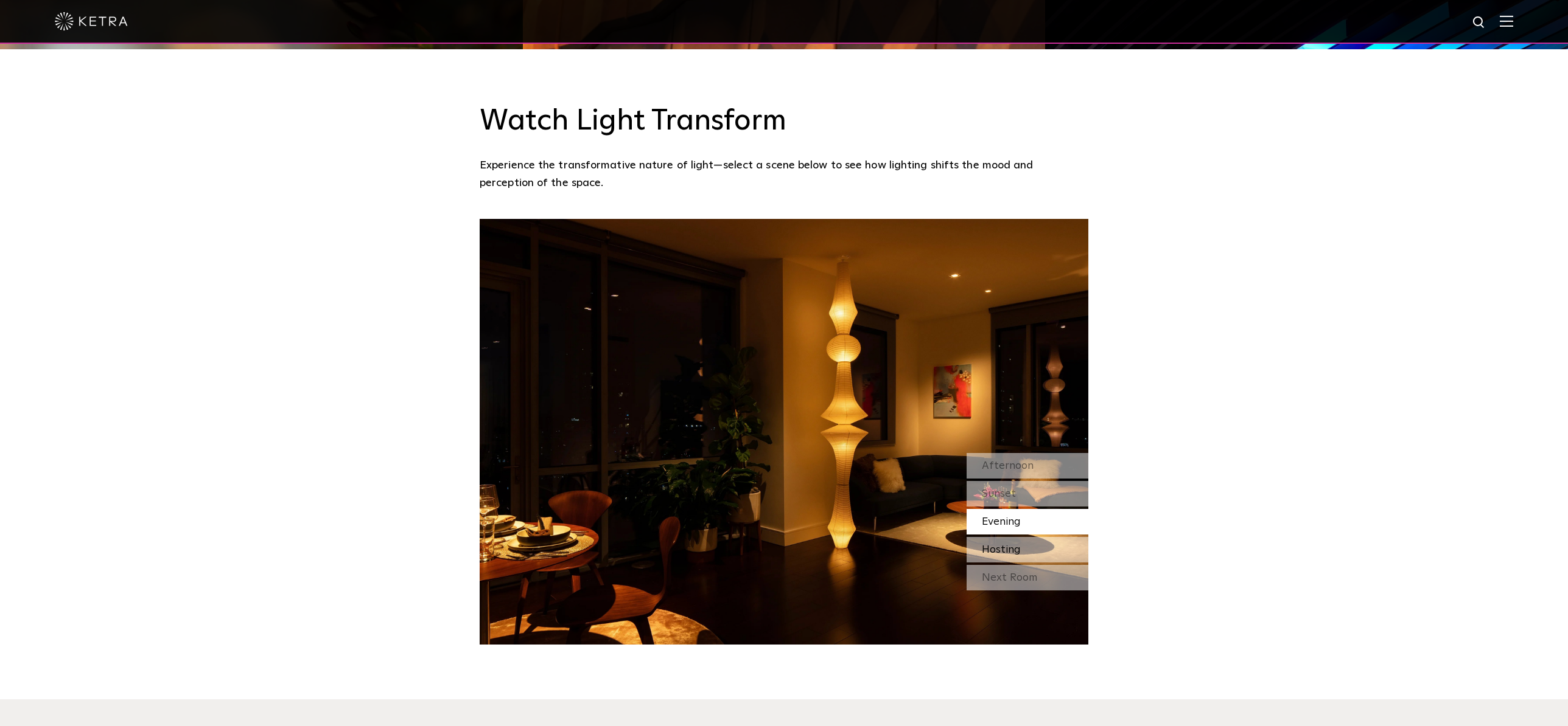
click at [1049, 537] on div "Hosting" at bounding box center [1027, 550] width 122 height 25
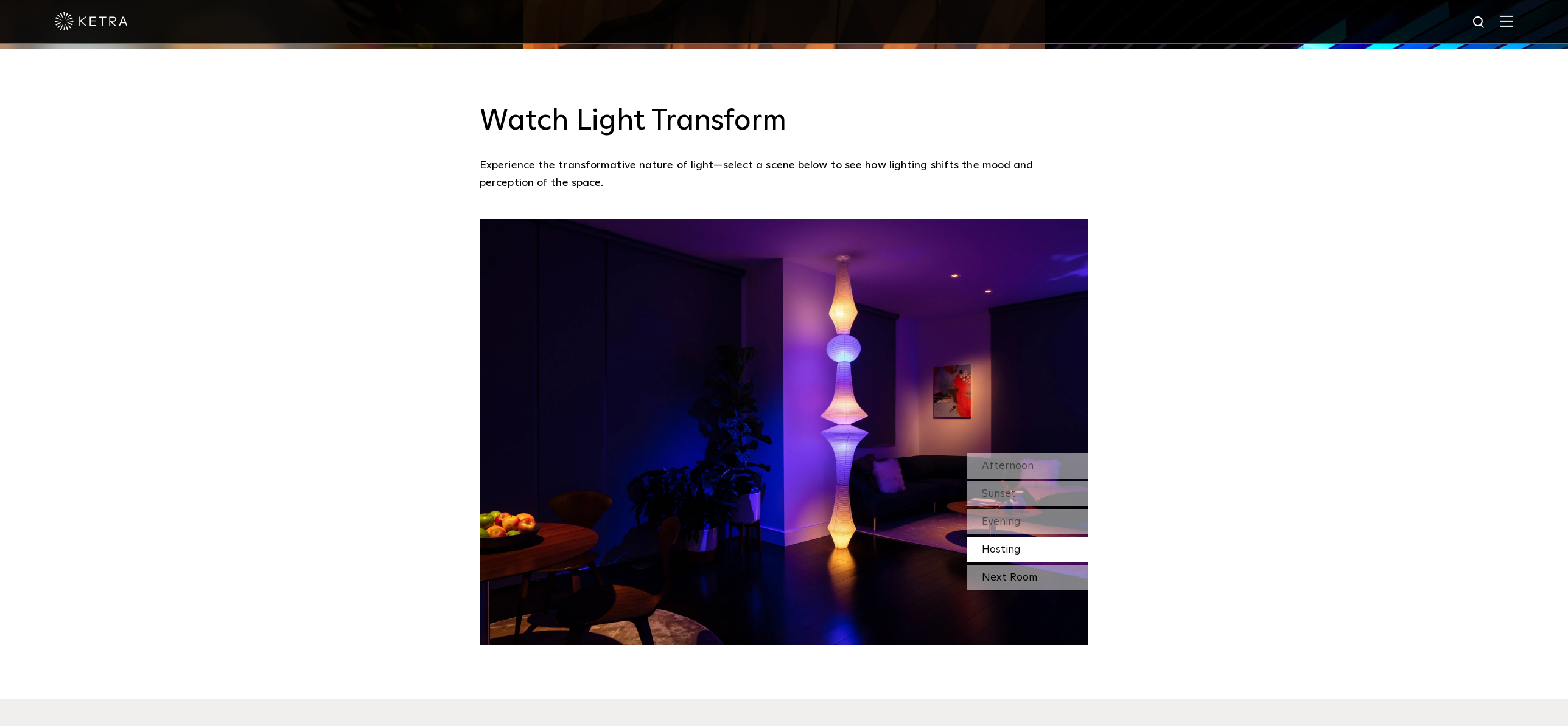
click at [1044, 565] on div "Next Room" at bounding box center [1027, 578] width 122 height 25
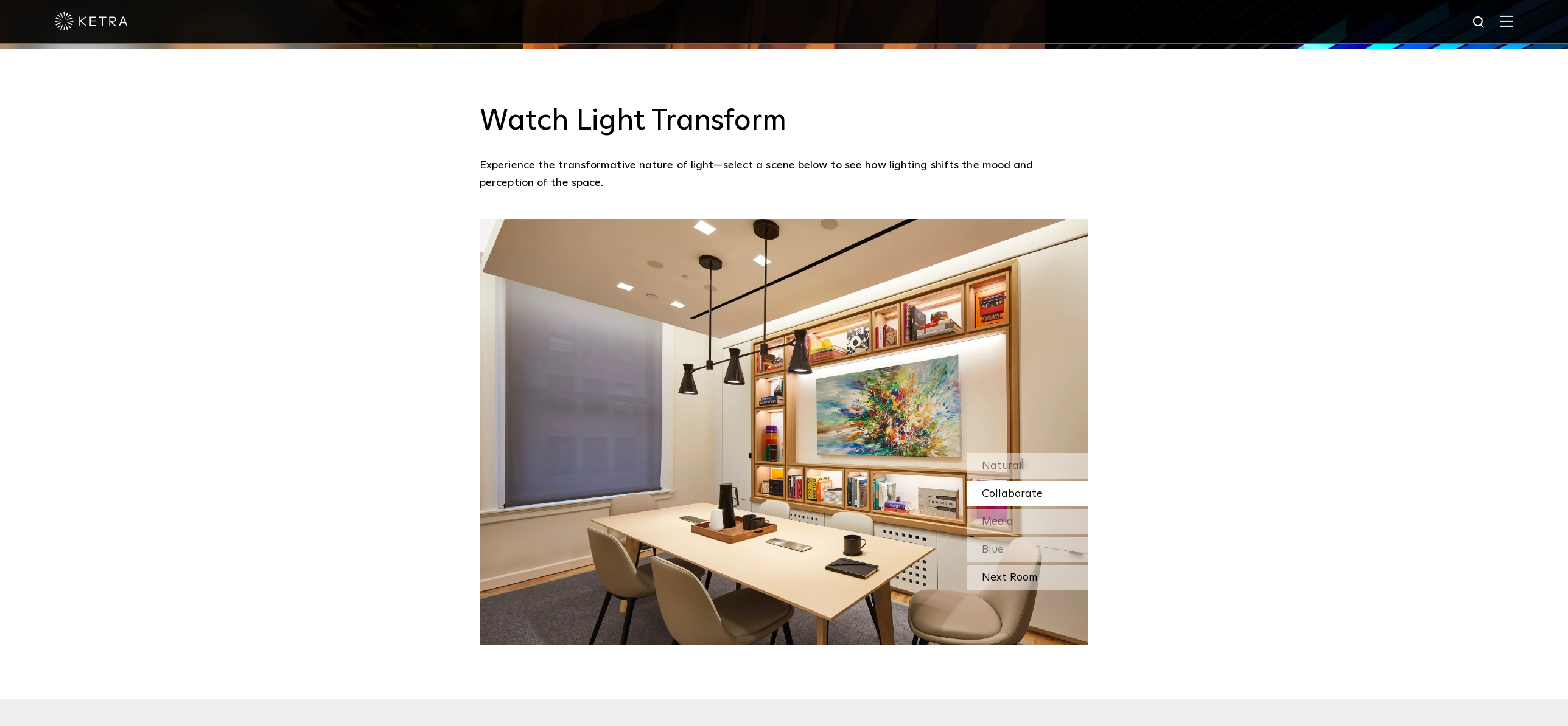
click at [1027, 565] on div "Next Room" at bounding box center [1027, 578] width 122 height 25
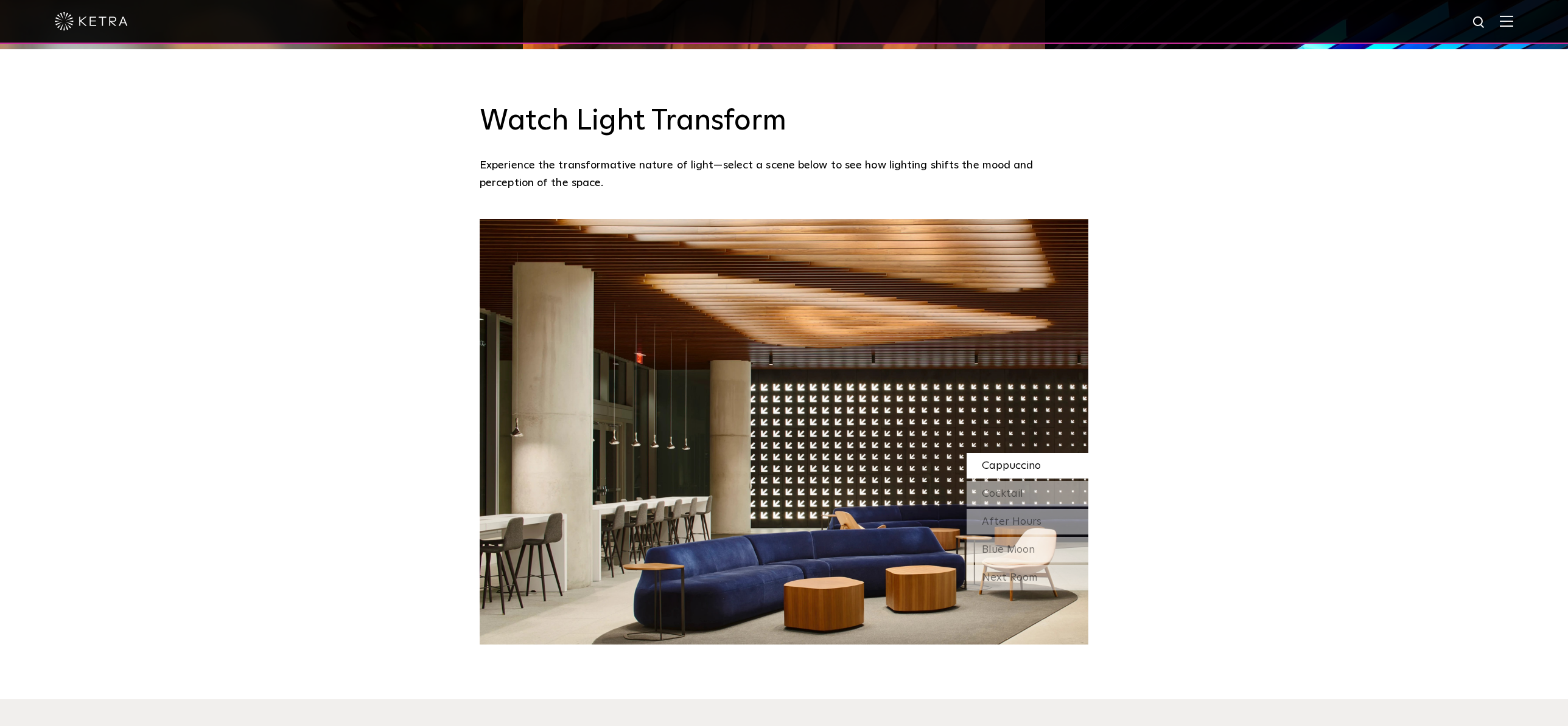
click at [1027, 565] on div "Next Room" at bounding box center [1027, 578] width 122 height 25
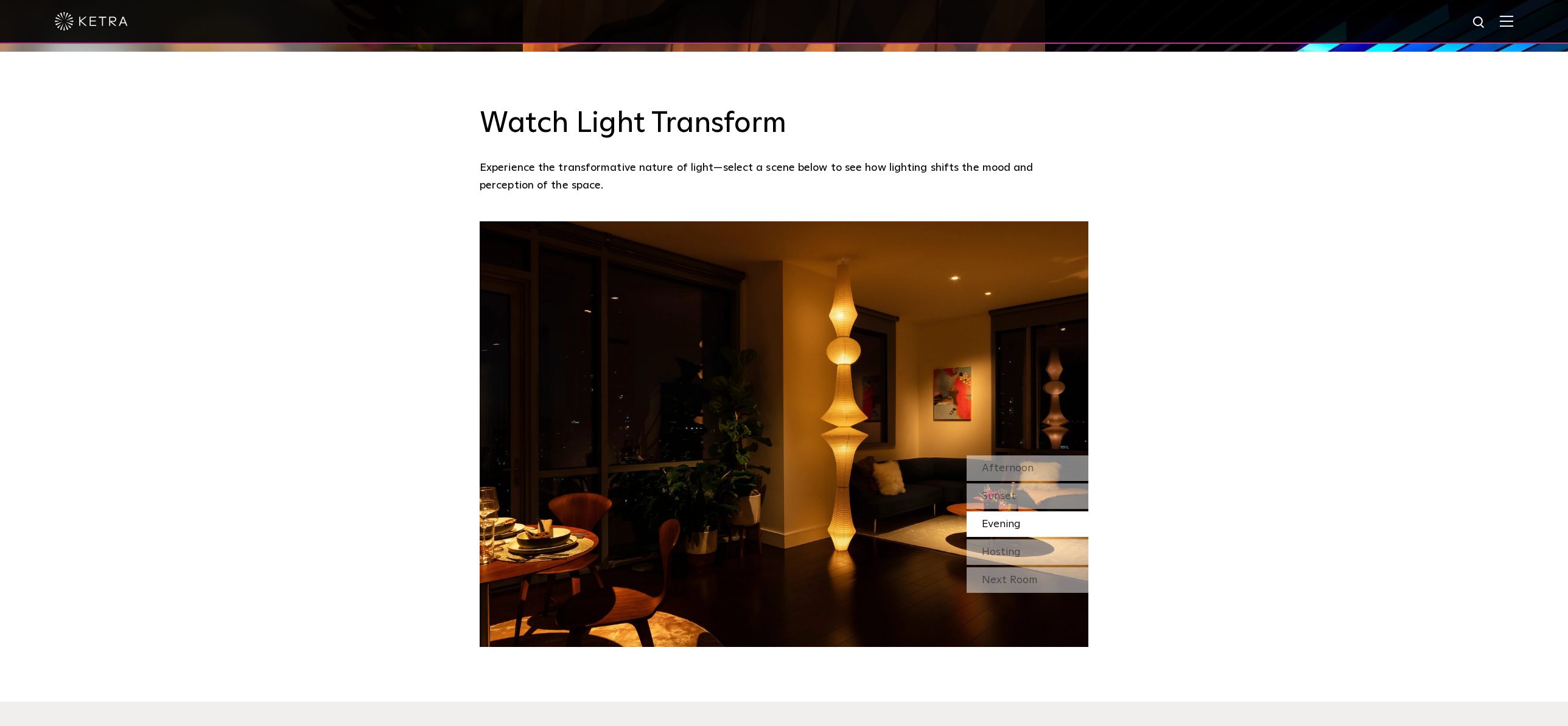
scroll to position [1149, 0]
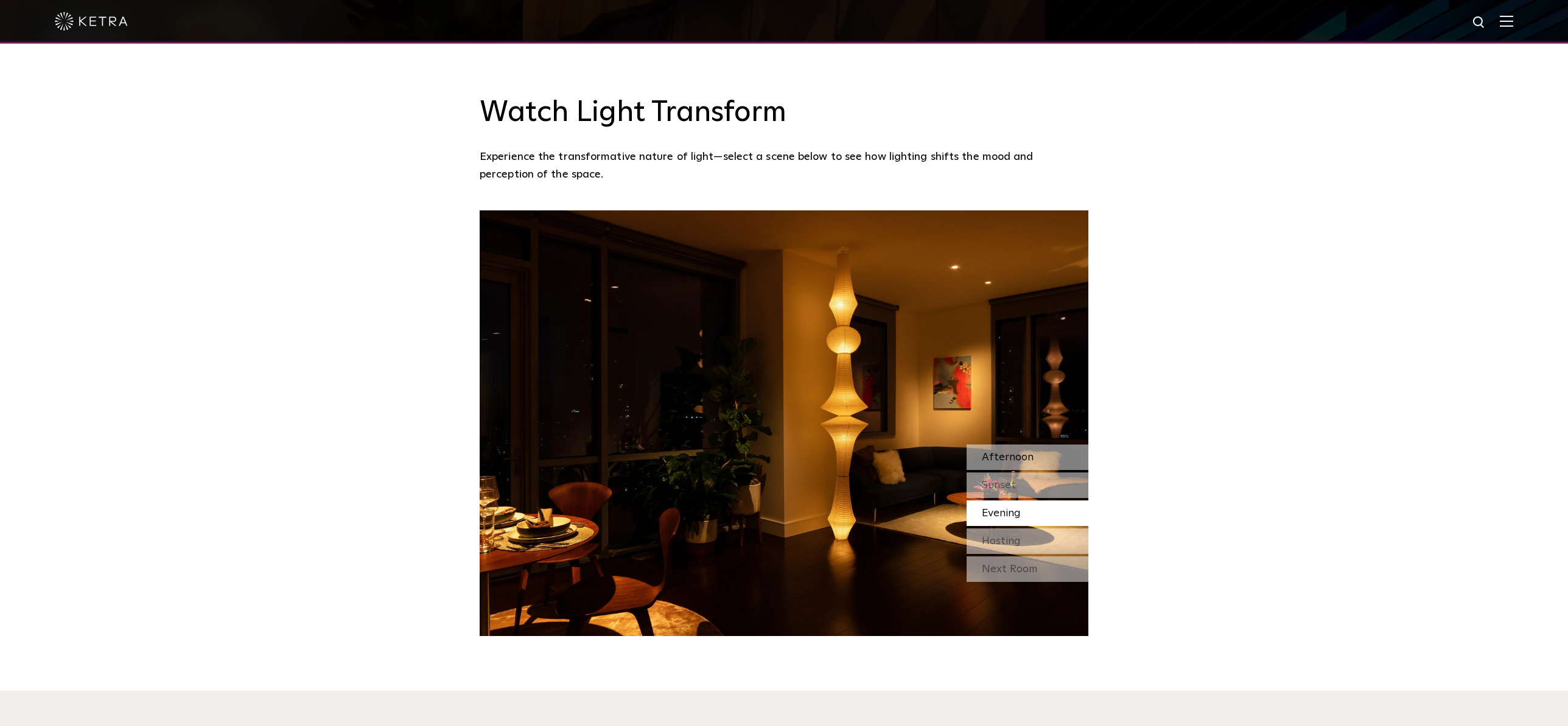
click at [1048, 444] on div "Afternoon" at bounding box center [1027, 457] width 122 height 25
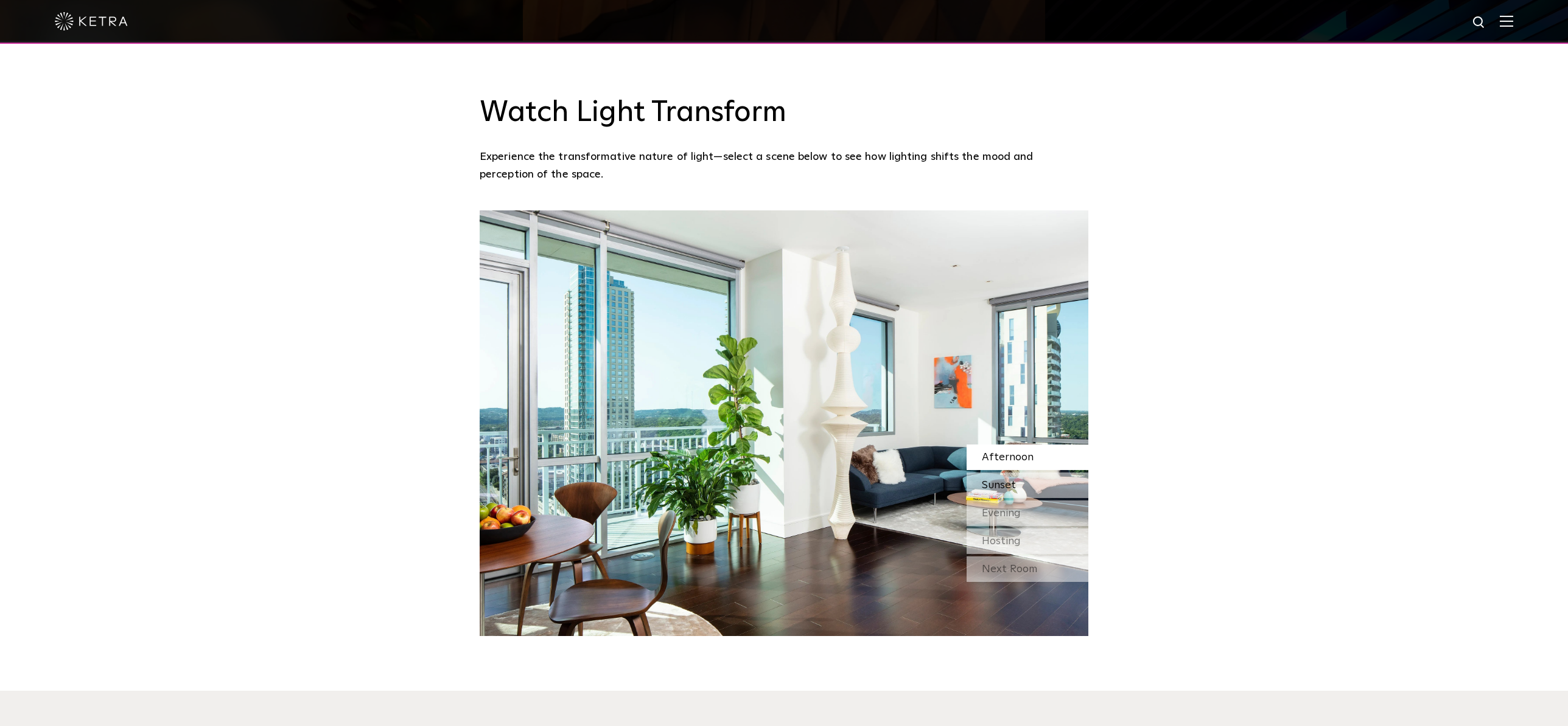
click at [1034, 472] on div "Sunset" at bounding box center [1027, 485] width 122 height 25
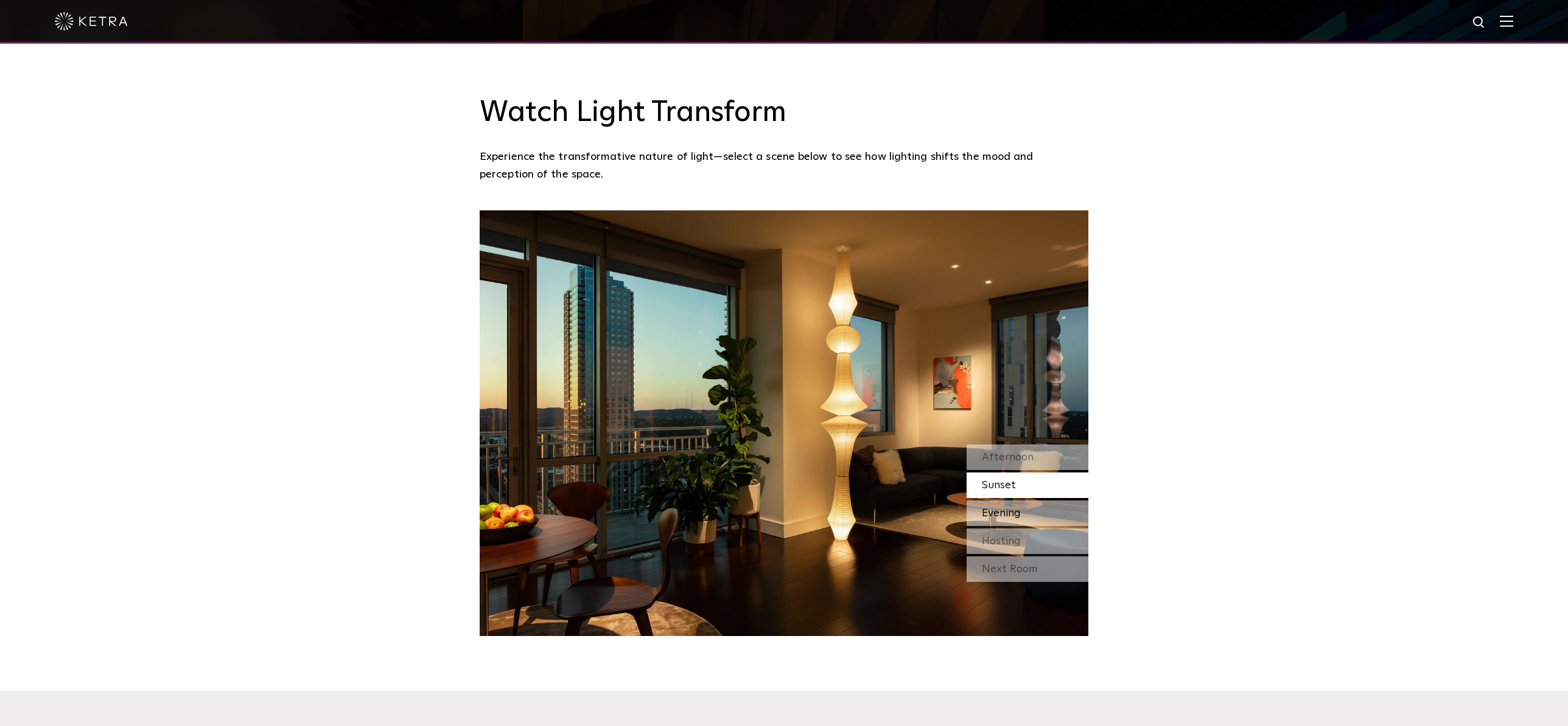
click at [1027, 501] on div "Evening" at bounding box center [1027, 513] width 122 height 25
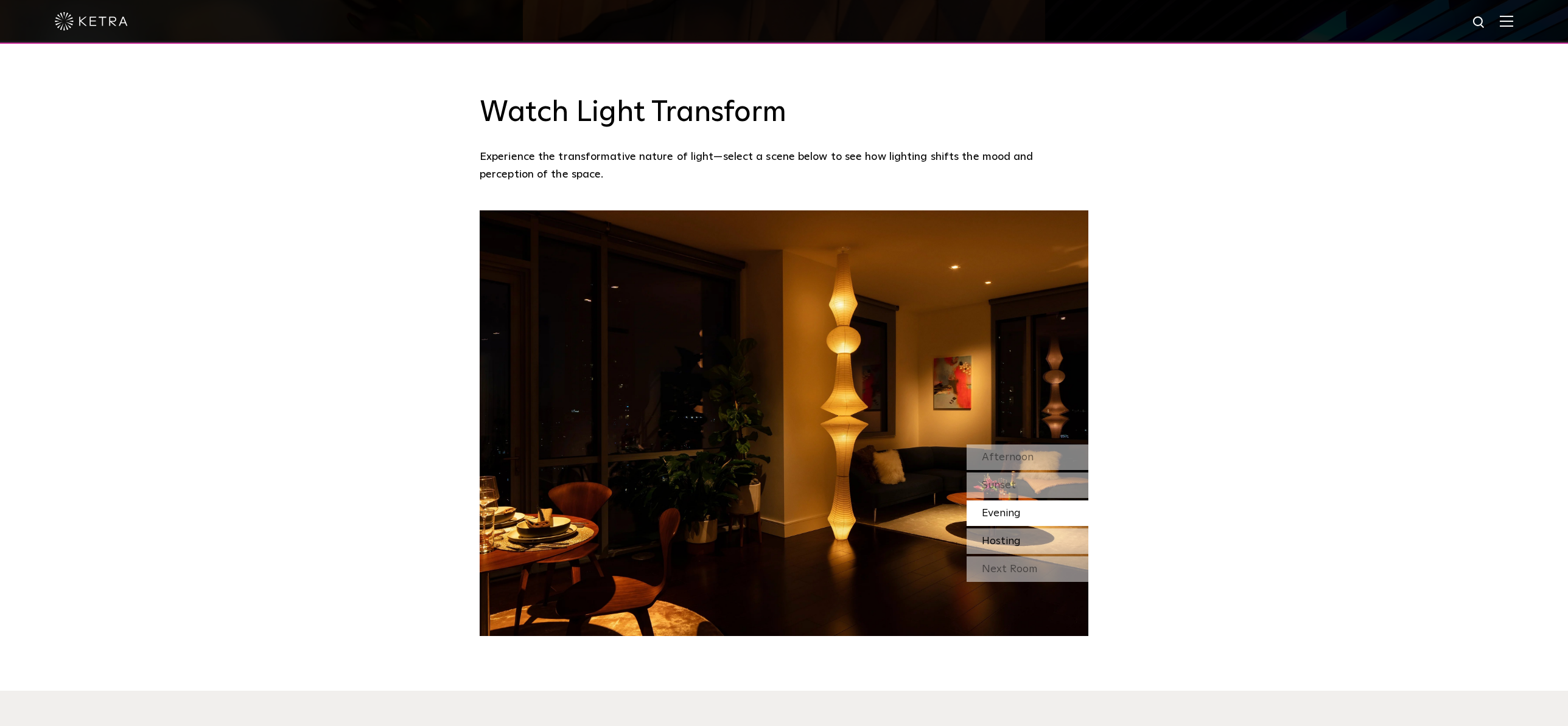
click at [1020, 536] on span "Hosting" at bounding box center [1001, 542] width 39 height 11
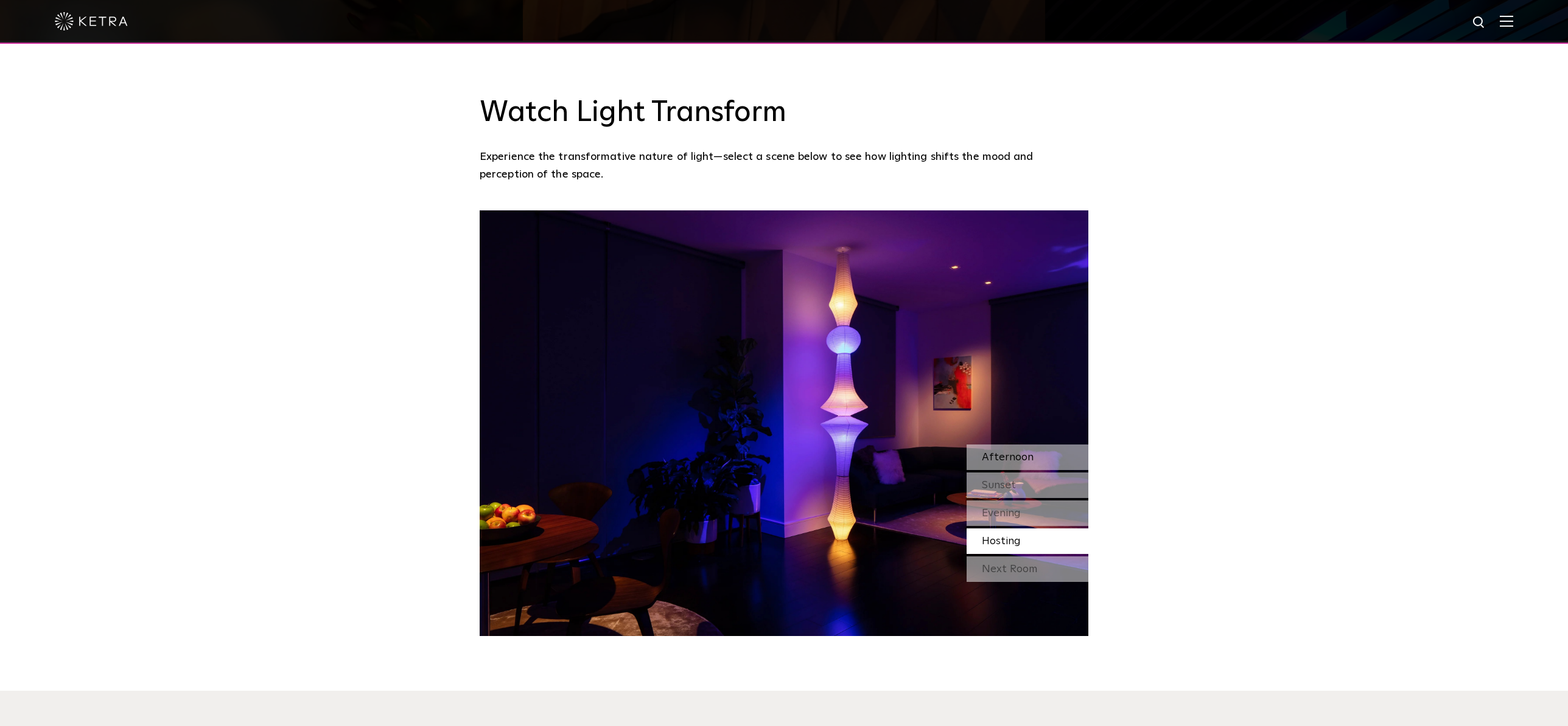
click at [1051, 444] on div "Afternoon" at bounding box center [1027, 457] width 122 height 25
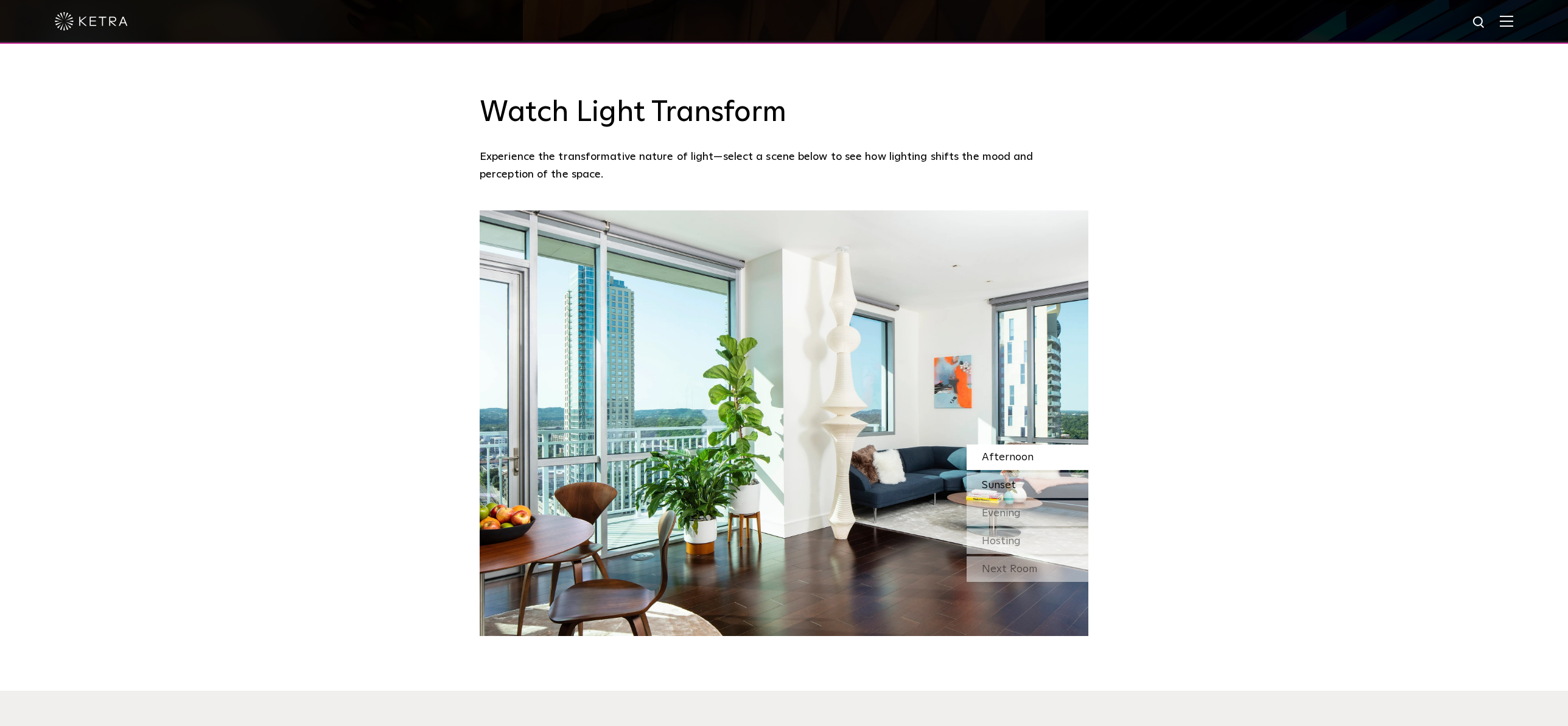
click at [1041, 472] on div "Sunset" at bounding box center [1027, 485] width 122 height 25
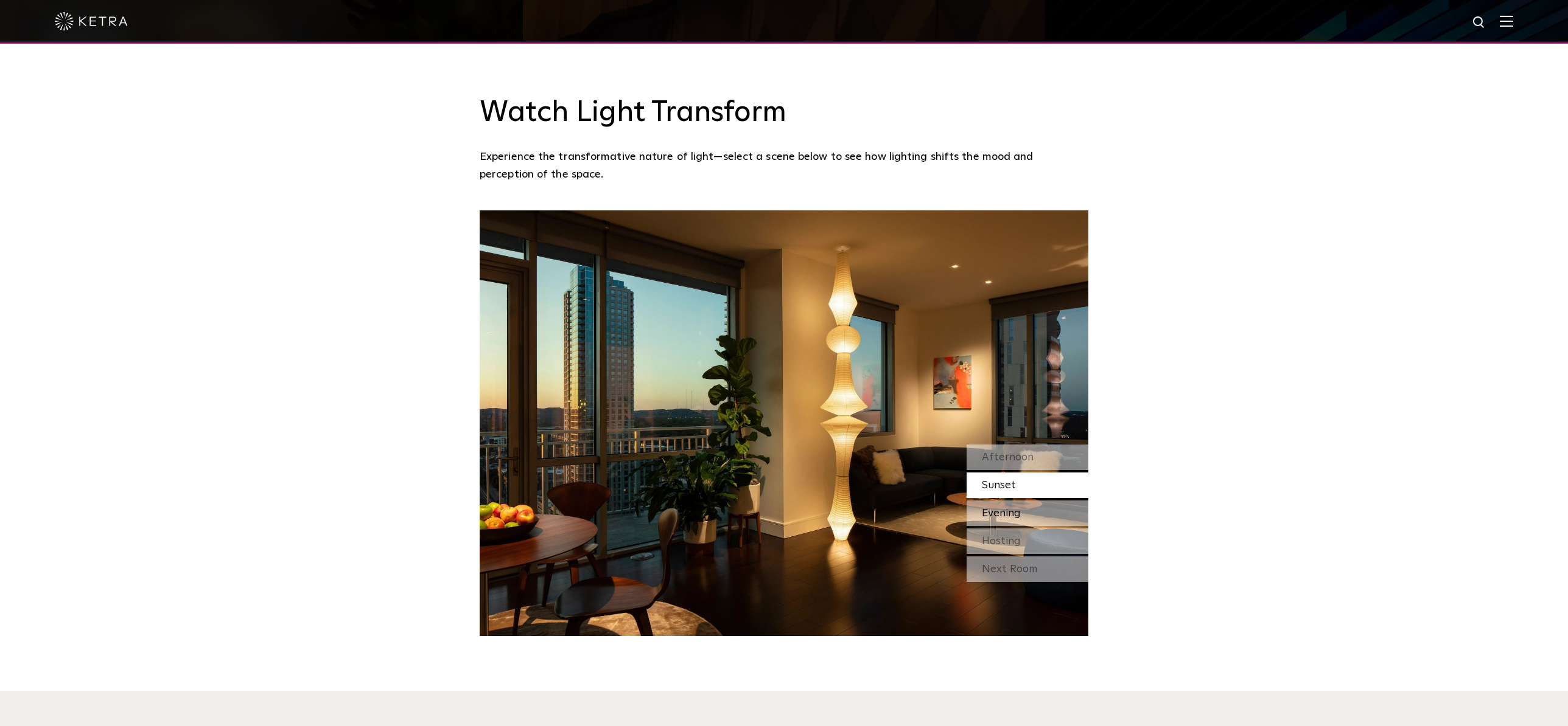
click at [1028, 501] on div "Evening" at bounding box center [1027, 513] width 122 height 25
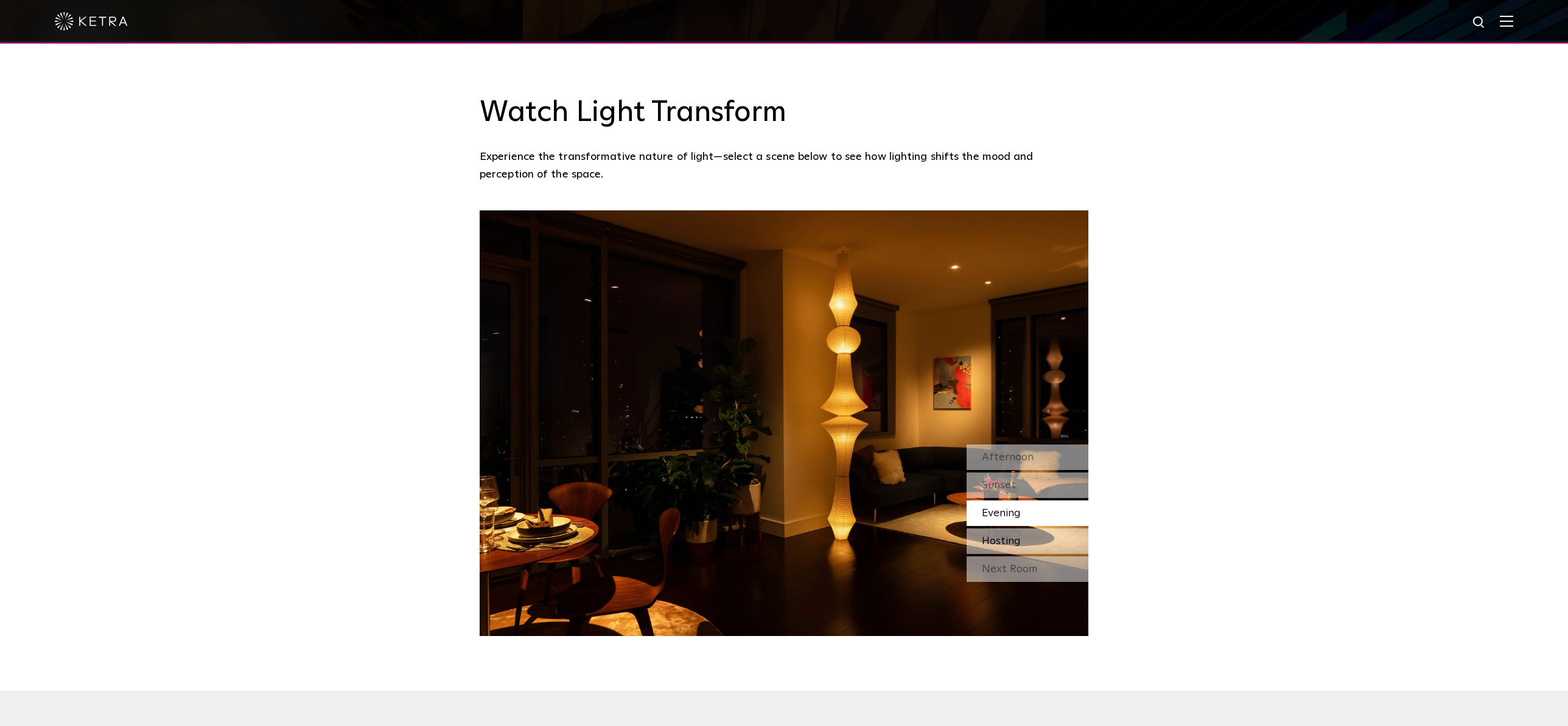
click at [1016, 536] on span "Hosting" at bounding box center [1001, 542] width 39 height 11
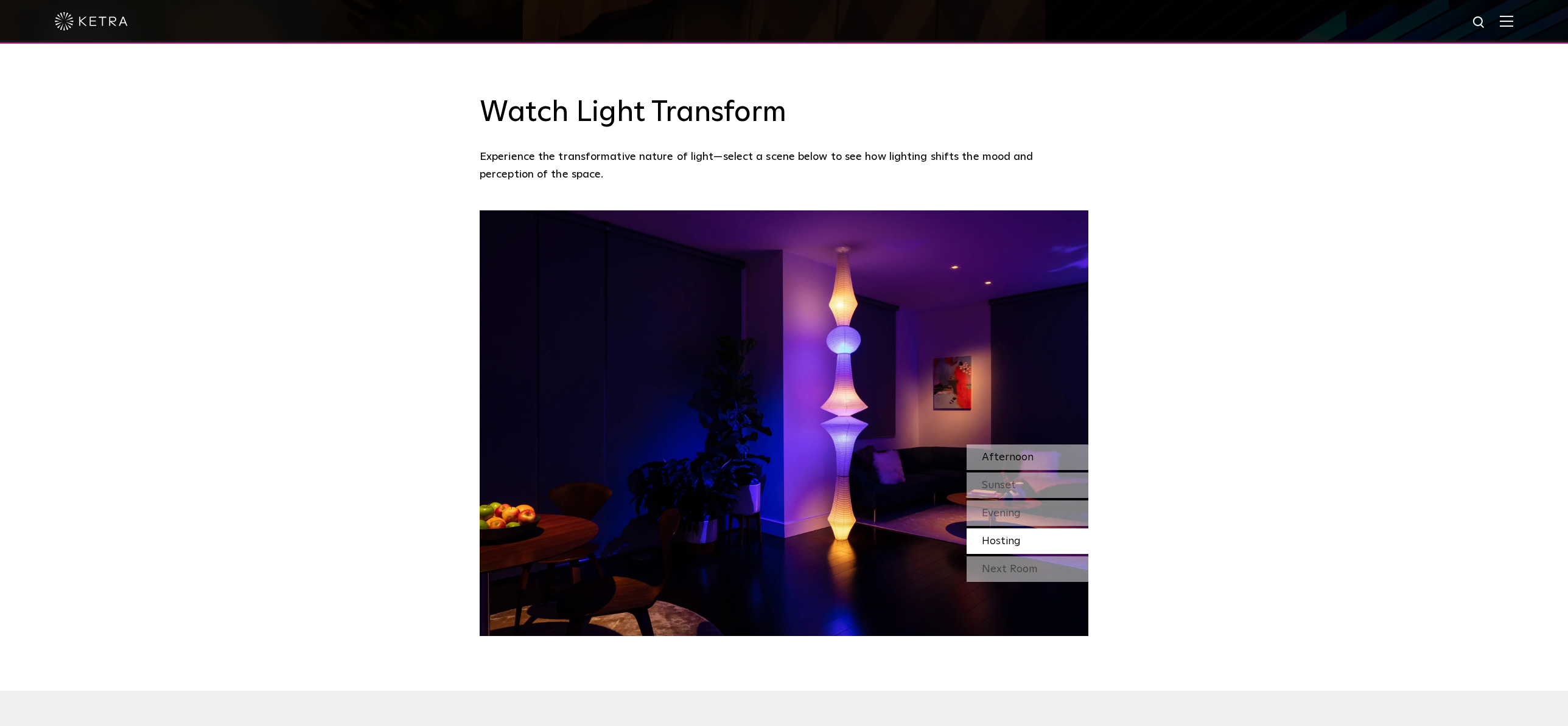
click at [1003, 453] on span "Afternoon" at bounding box center [1007, 458] width 52 height 11
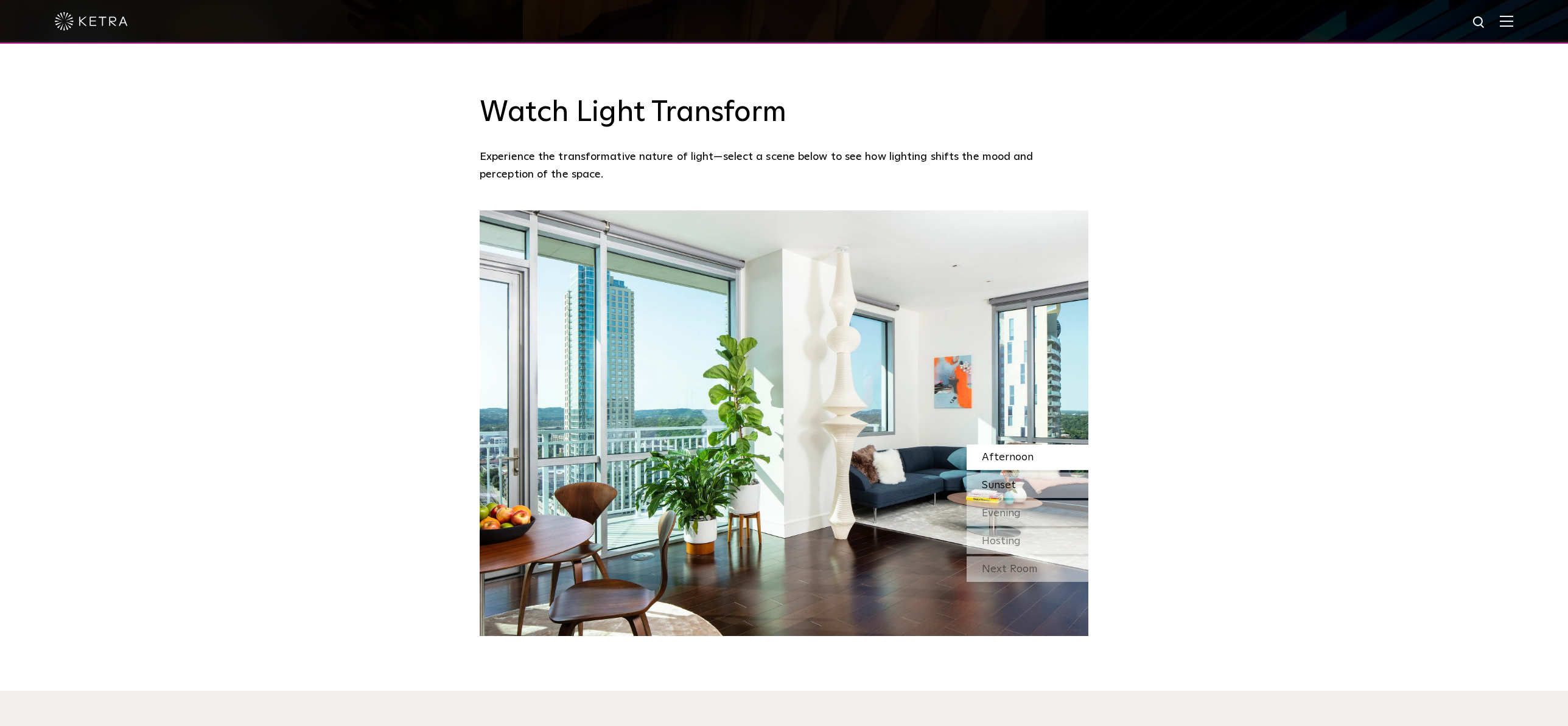
click at [1004, 480] on span "Sunset" at bounding box center [998, 485] width 34 height 11
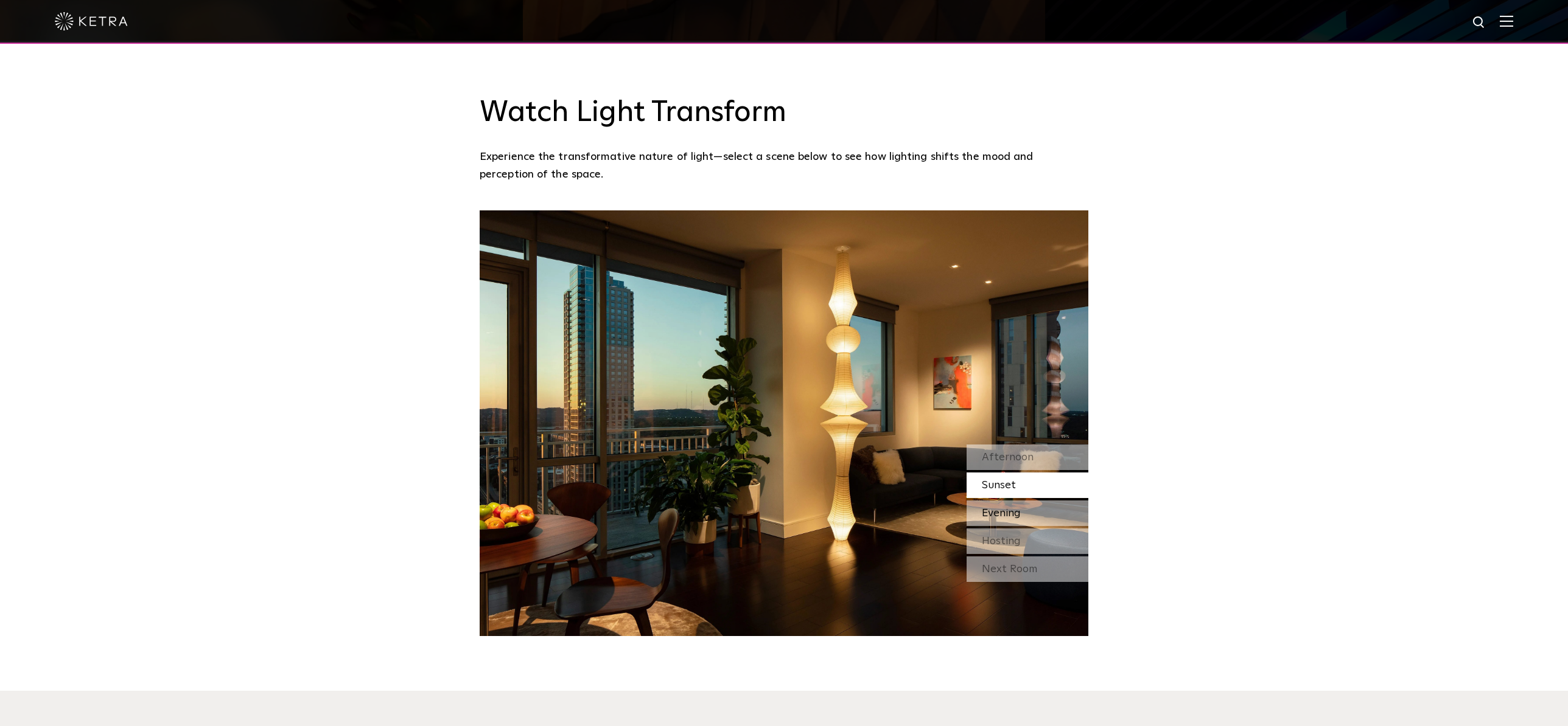
click at [1009, 508] on span "Evening" at bounding box center [1001, 513] width 39 height 11
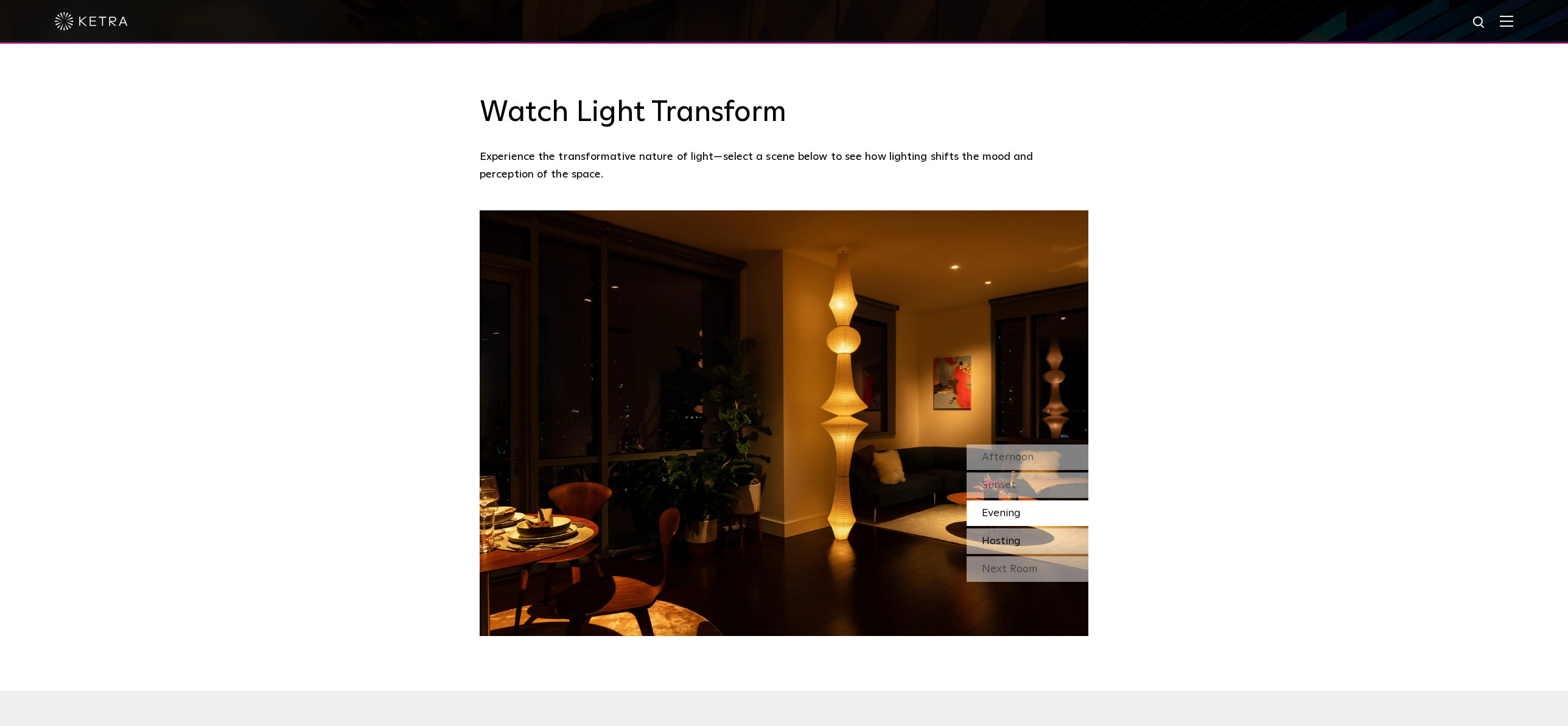
click at [1031, 529] on div "Hosting" at bounding box center [1027, 542] width 122 height 25
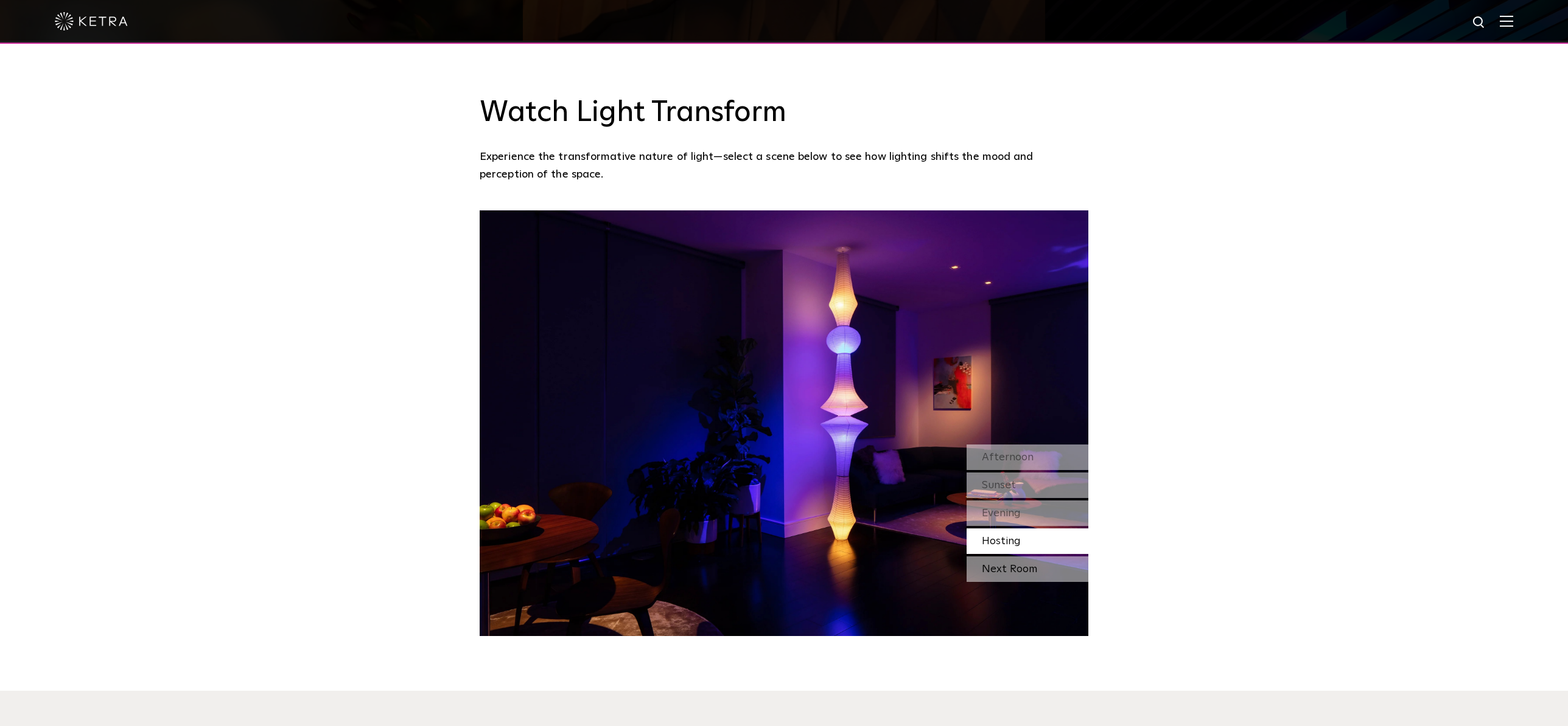
click at [1033, 557] on div "Next Room" at bounding box center [1027, 570] width 122 height 25
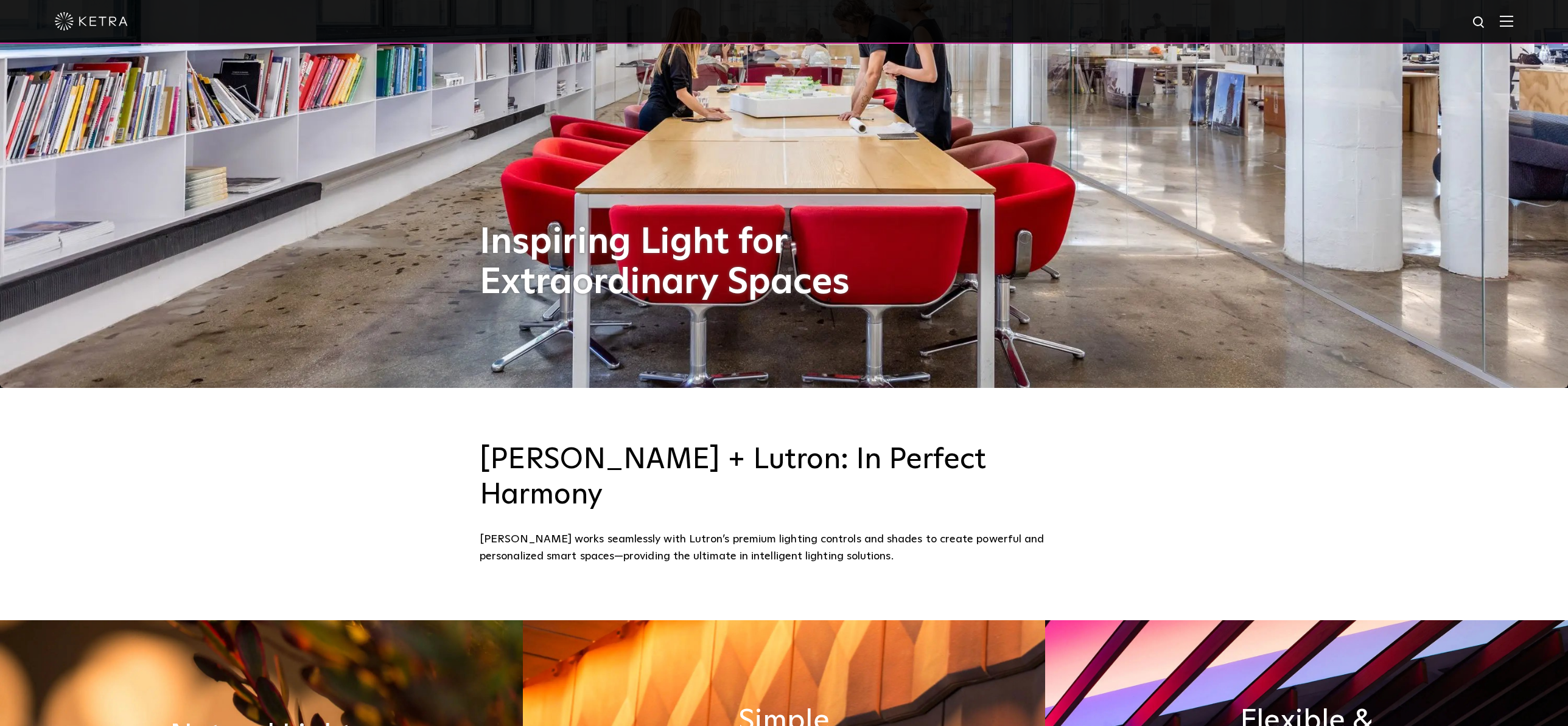
scroll to position [0, 0]
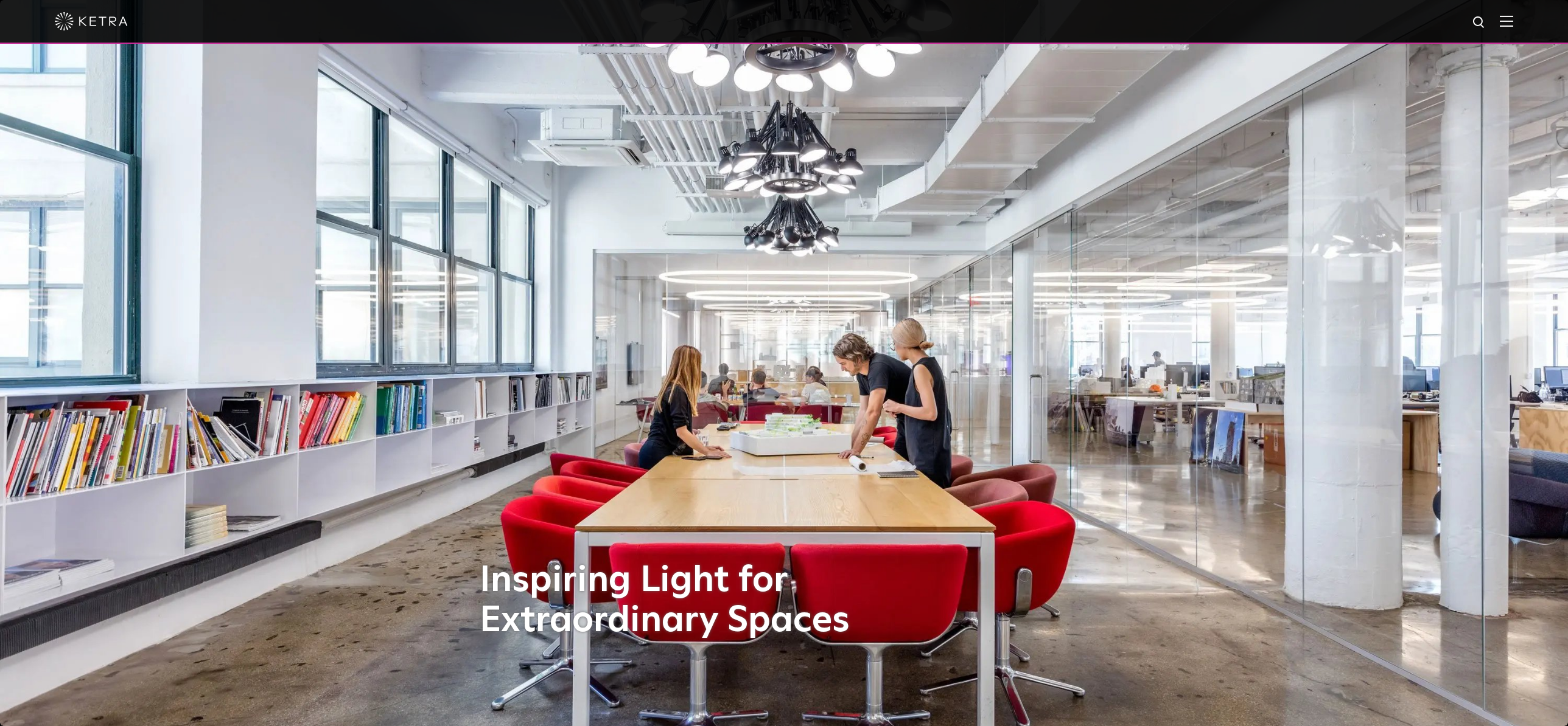
click at [1508, 24] on img at bounding box center [1506, 21] width 14 height 12
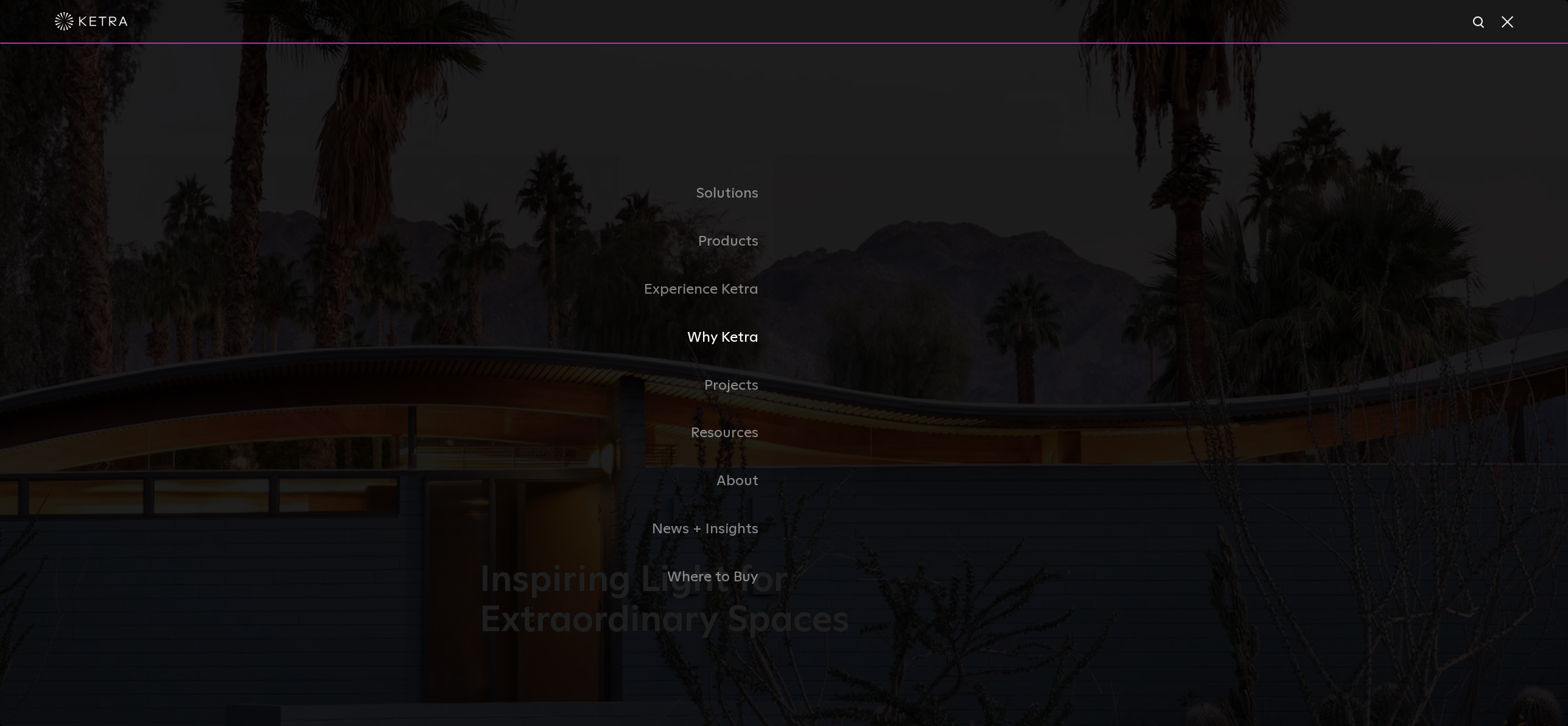
click at [724, 331] on link "Why Ketra" at bounding box center [632, 338] width 305 height 48
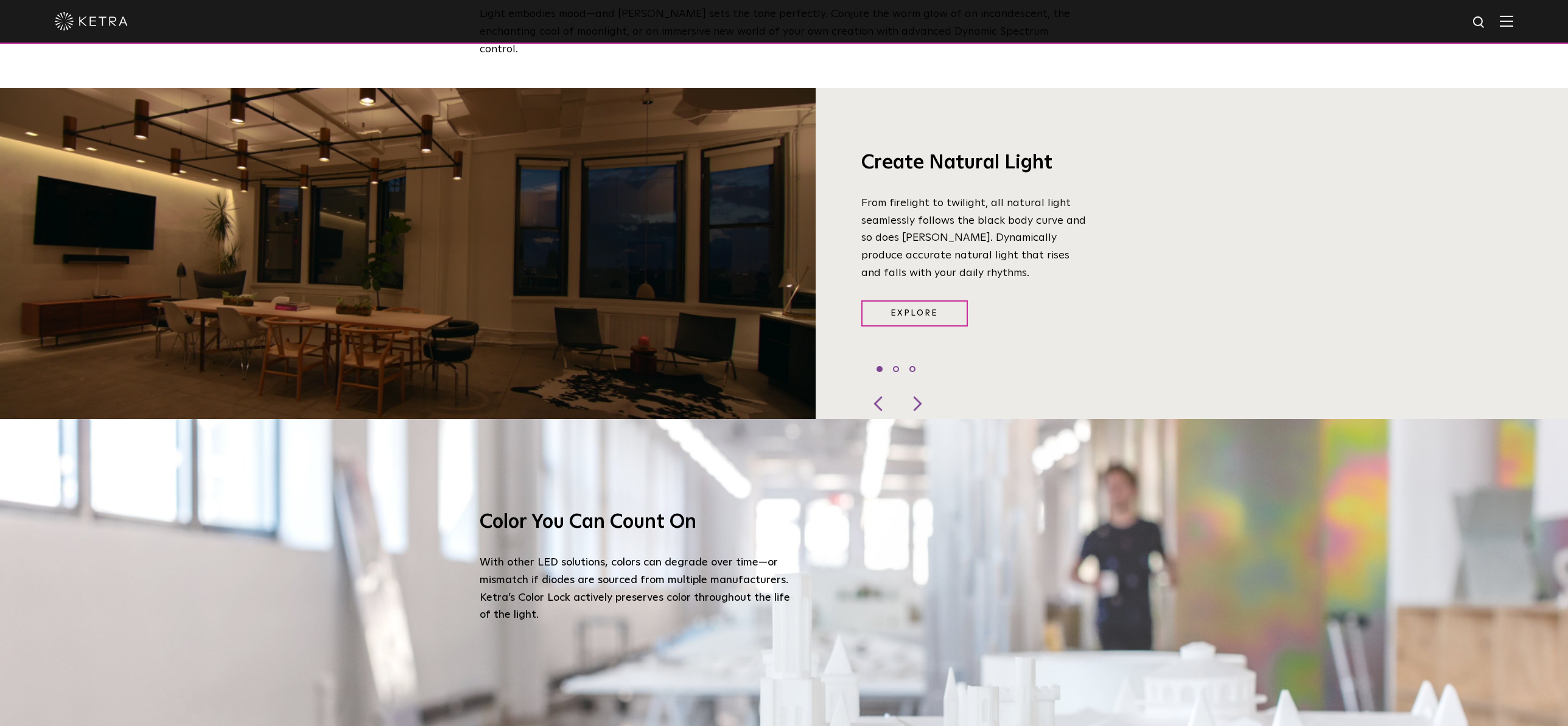
scroll to position [1135, 0]
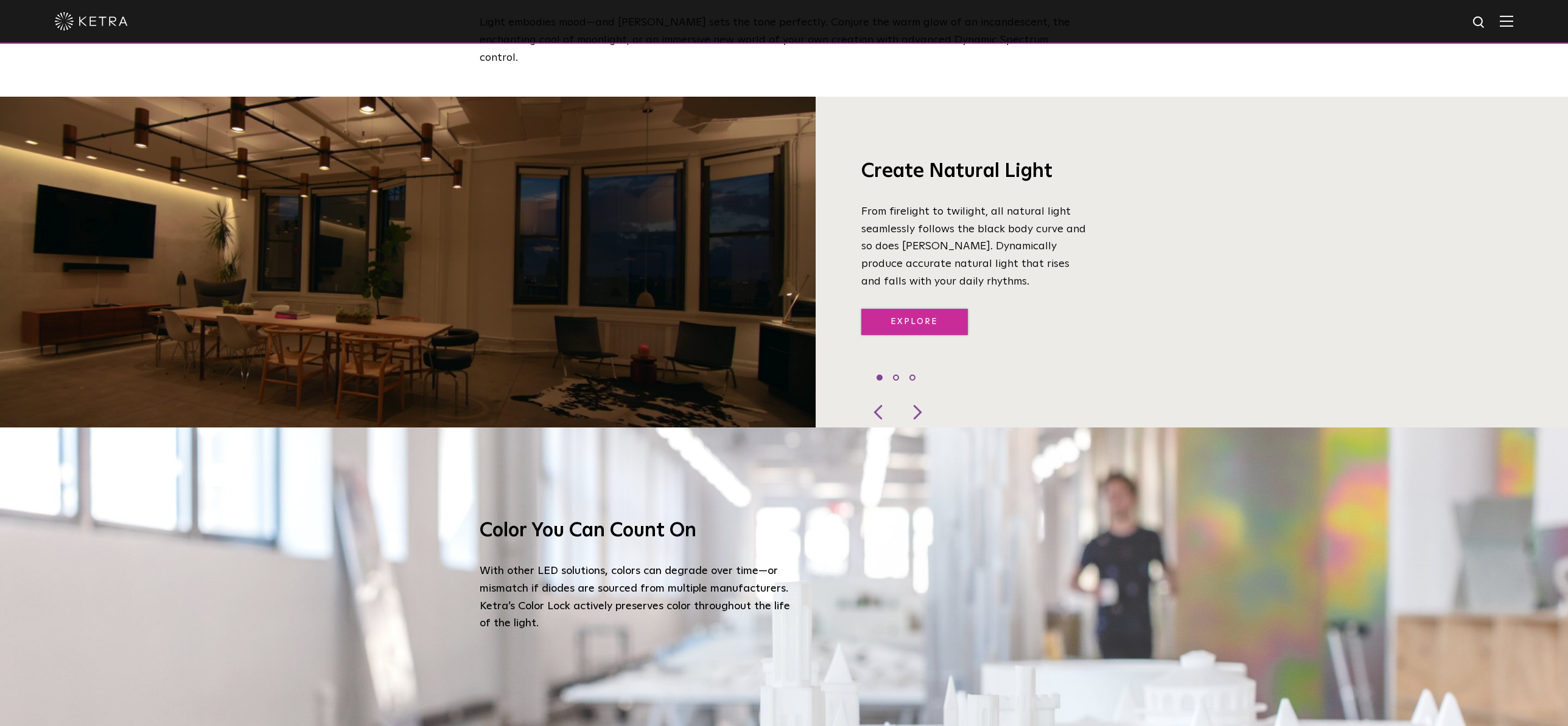
click at [884, 309] on link "Explore" at bounding box center [914, 322] width 106 height 26
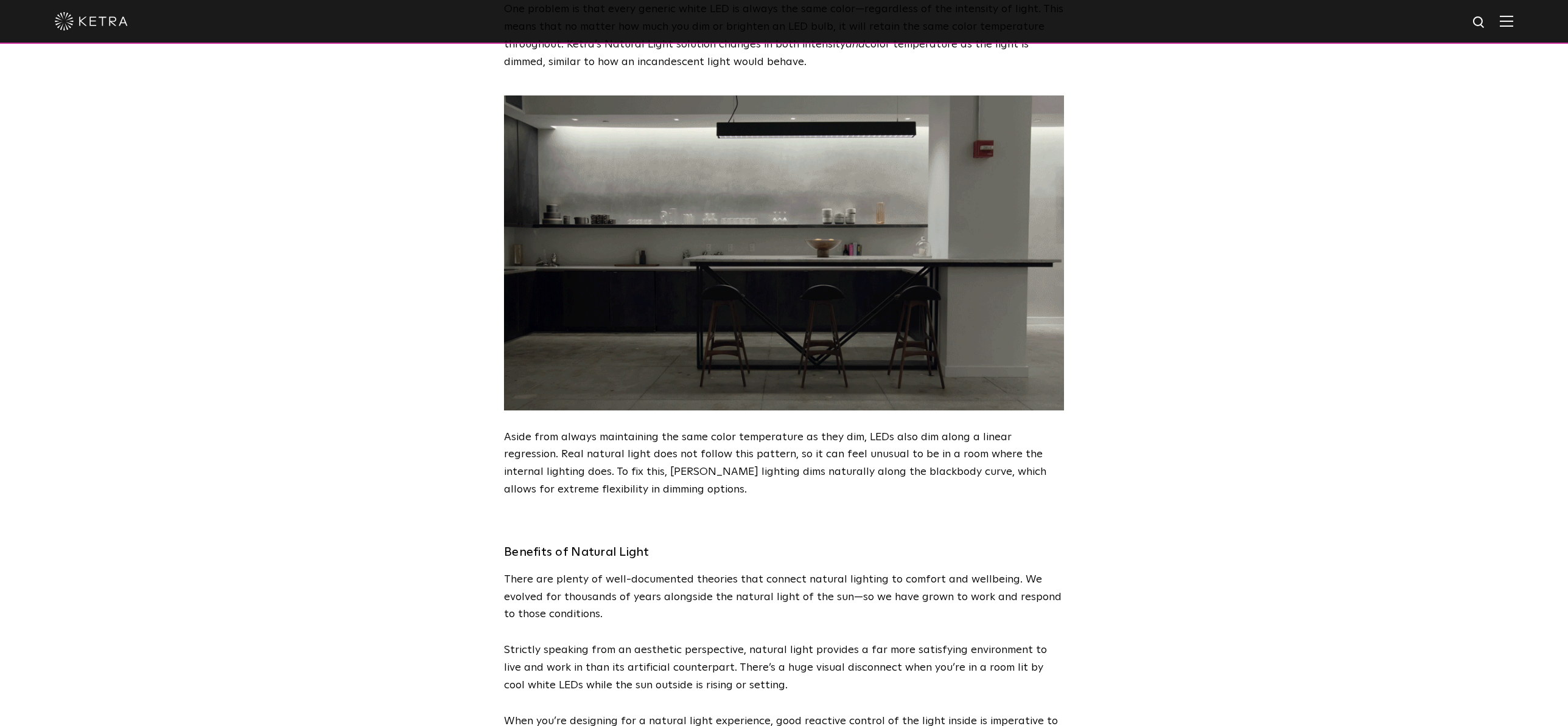
scroll to position [1486, 0]
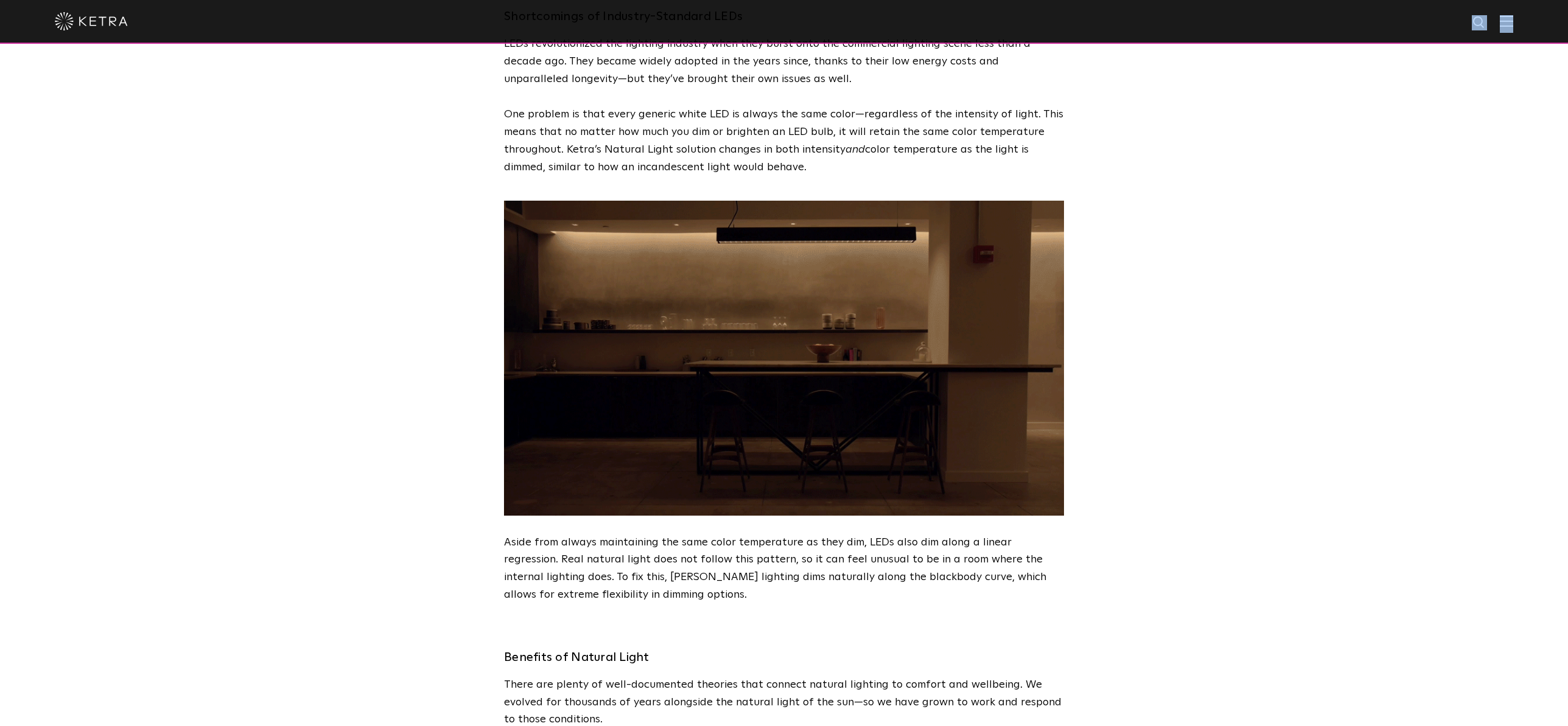
click at [1513, 24] on div at bounding box center [784, 22] width 1568 height 44
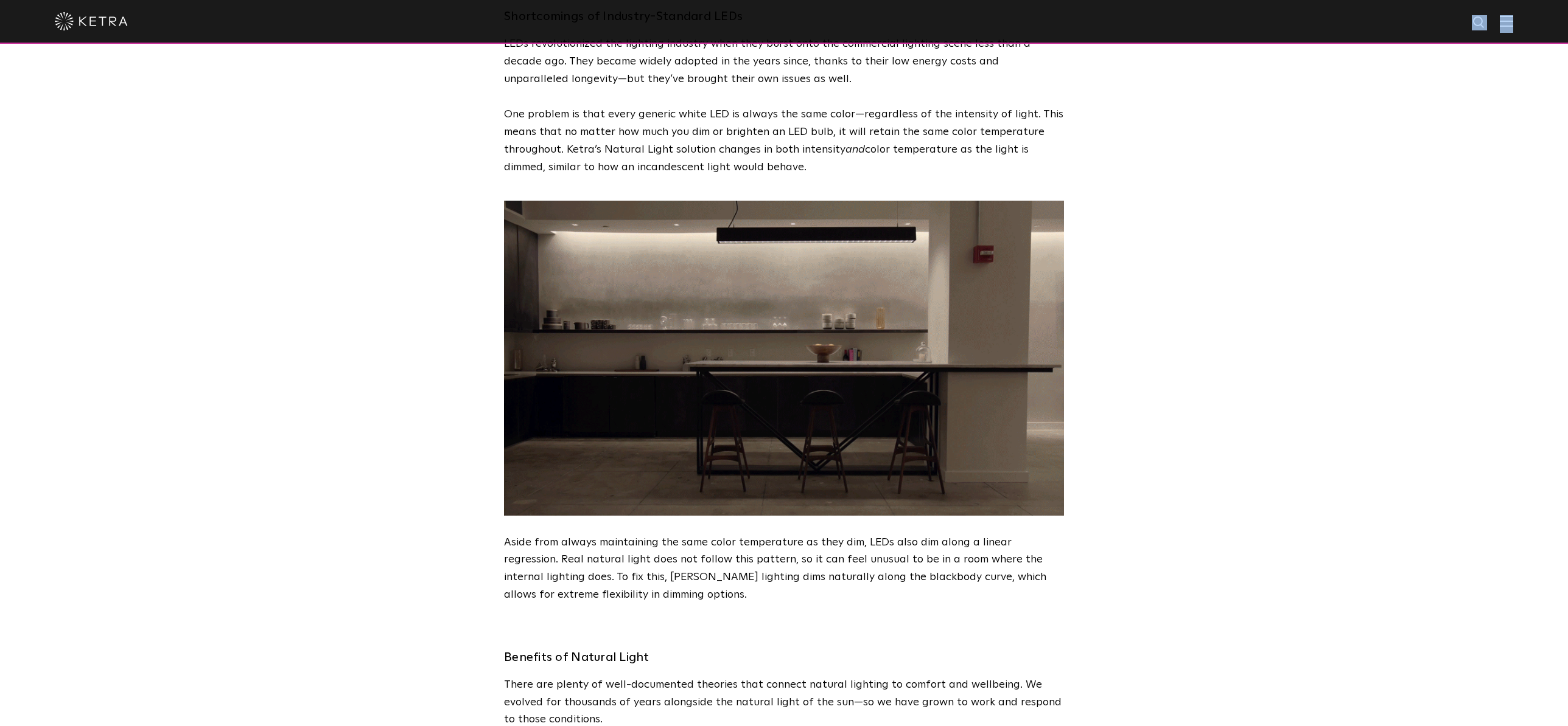
click at [1513, 24] on img at bounding box center [1506, 21] width 14 height 12
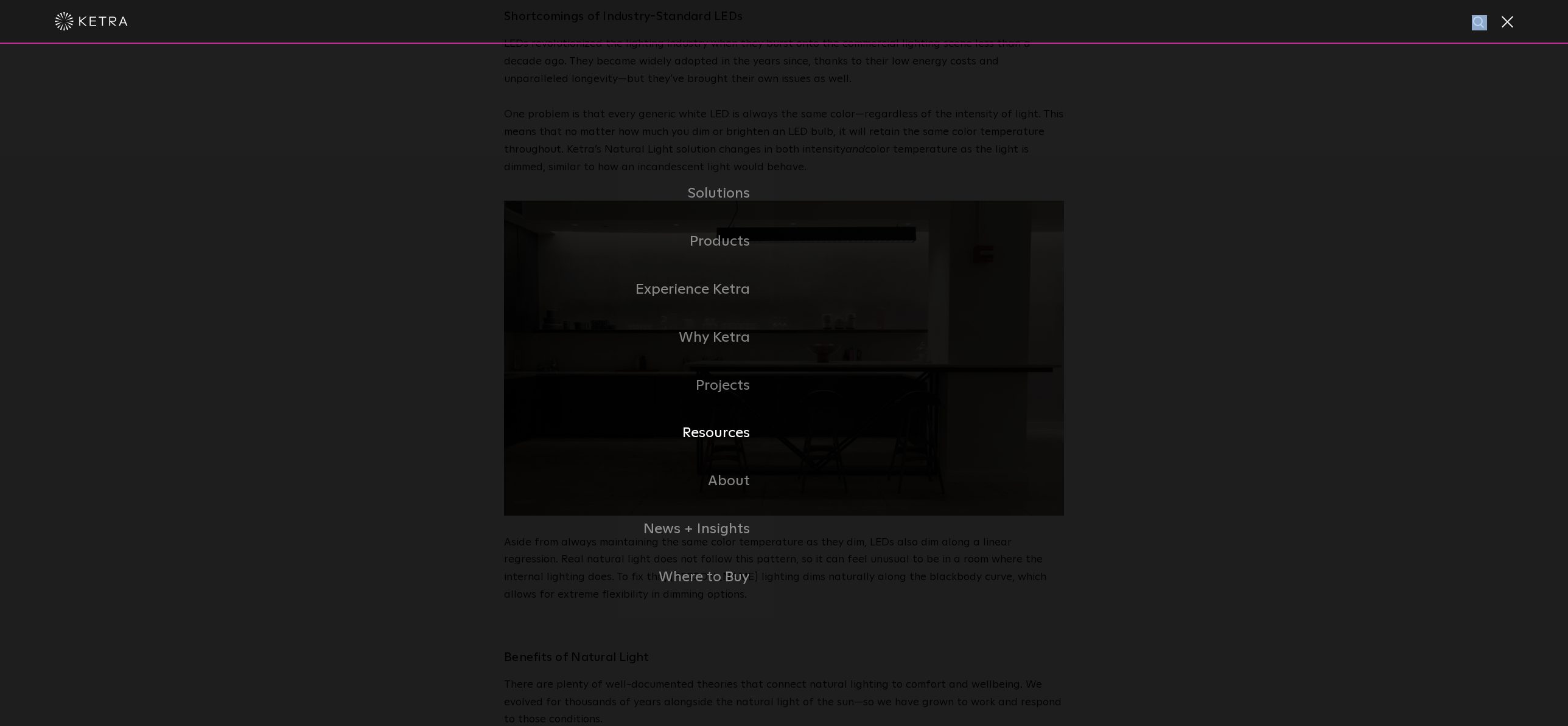
click at [718, 430] on link "Resources" at bounding box center [580, 433] width 408 height 48
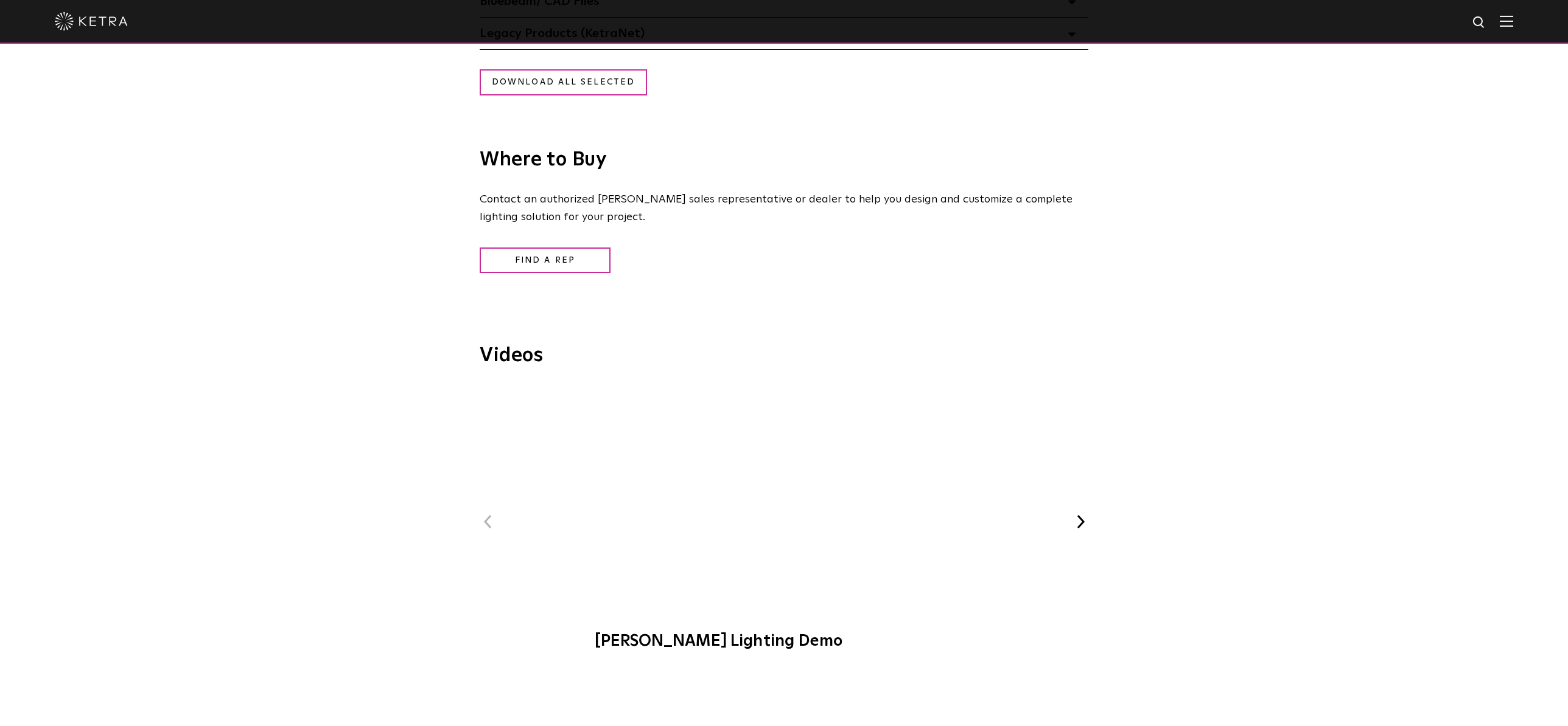
scroll to position [1238, 0]
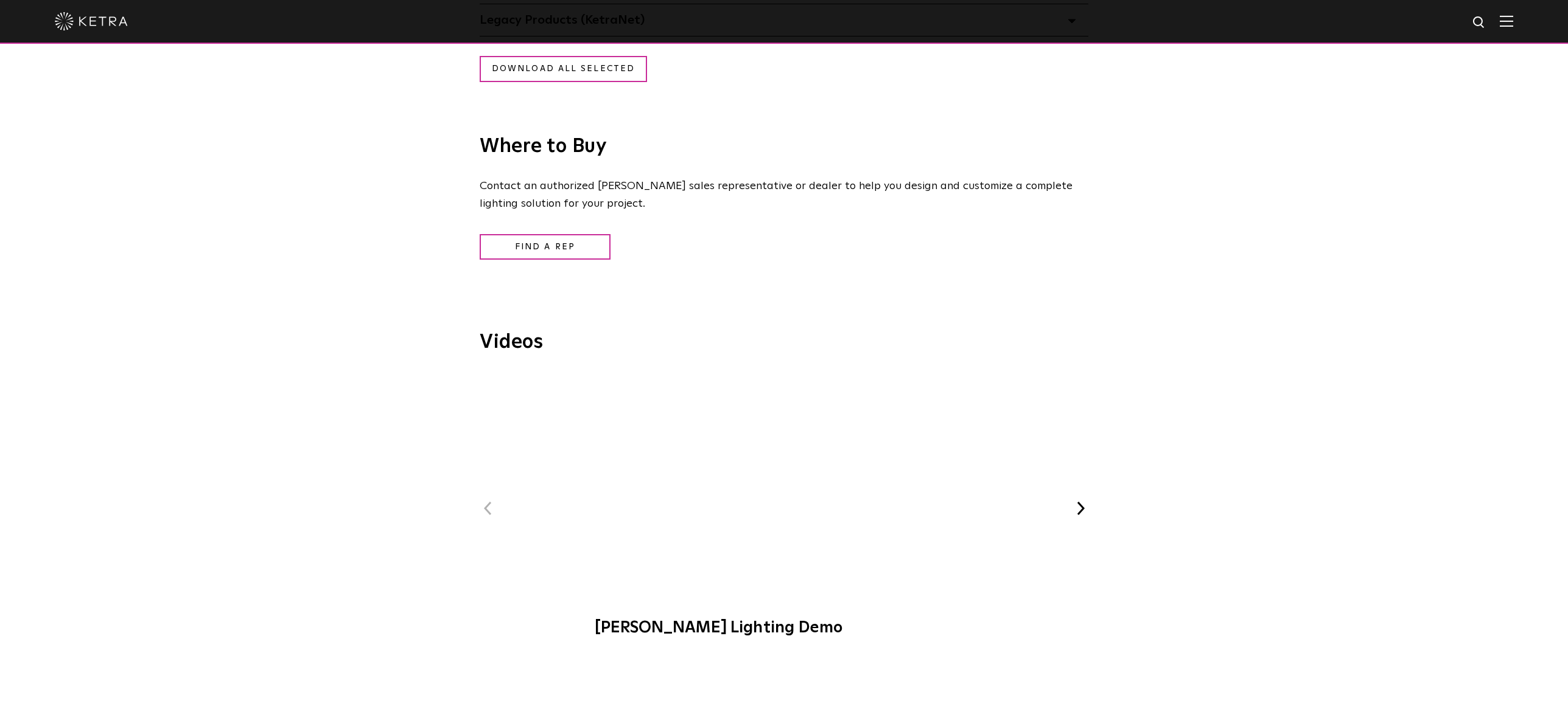
click at [1079, 507] on button "Next" at bounding box center [1080, 508] width 15 height 15
click at [1079, 507] on div "Previous [PERSON_NAME] Lighting Demo [PERSON_NAME] at C-CAP Benefit WELL-Certif…" at bounding box center [784, 521] width 609 height 294
click at [1081, 519] on button "Next" at bounding box center [1080, 516] width 15 height 15
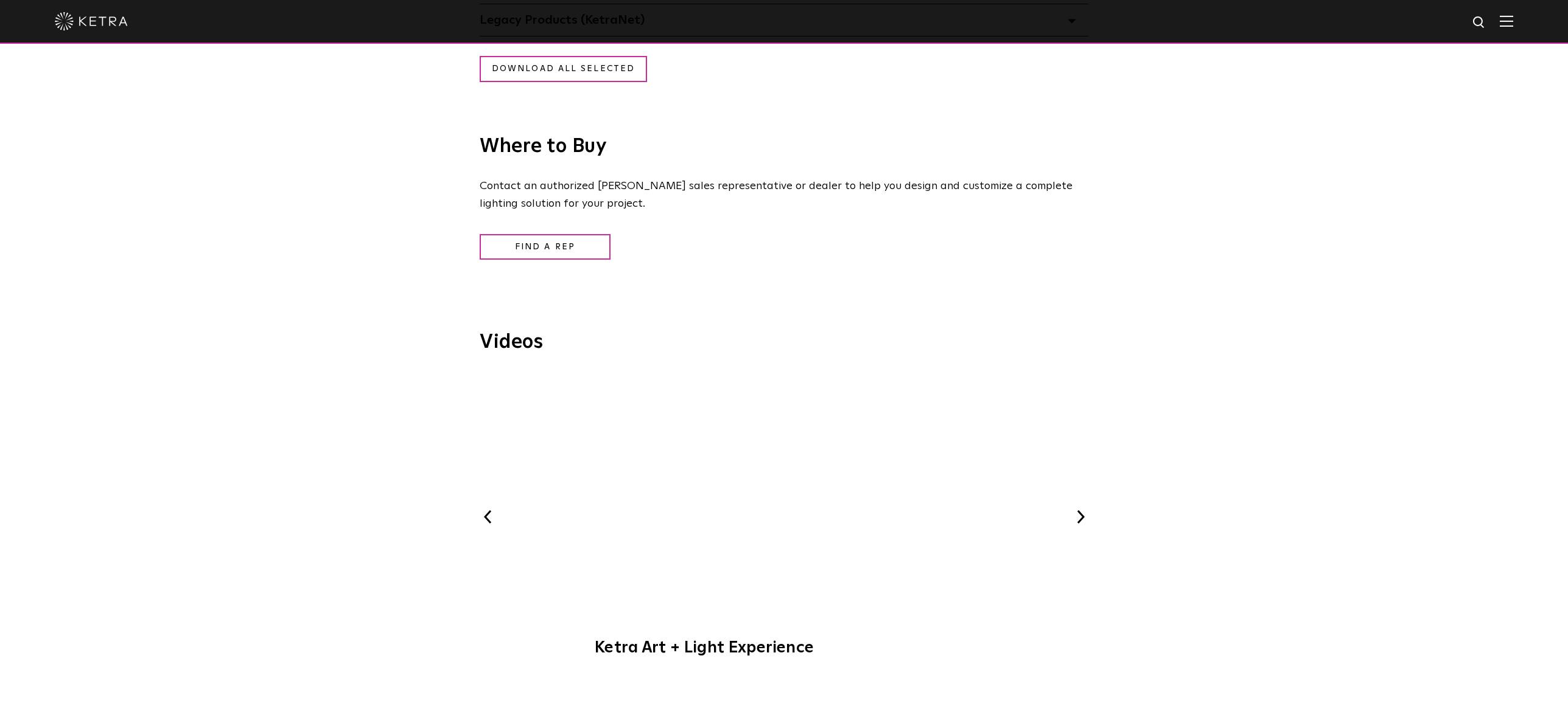
click at [795, 502] on span "Ketra Art + Light Experience" at bounding box center [784, 521] width 410 height 297
